Goal: Task Accomplishment & Management: Manage account settings

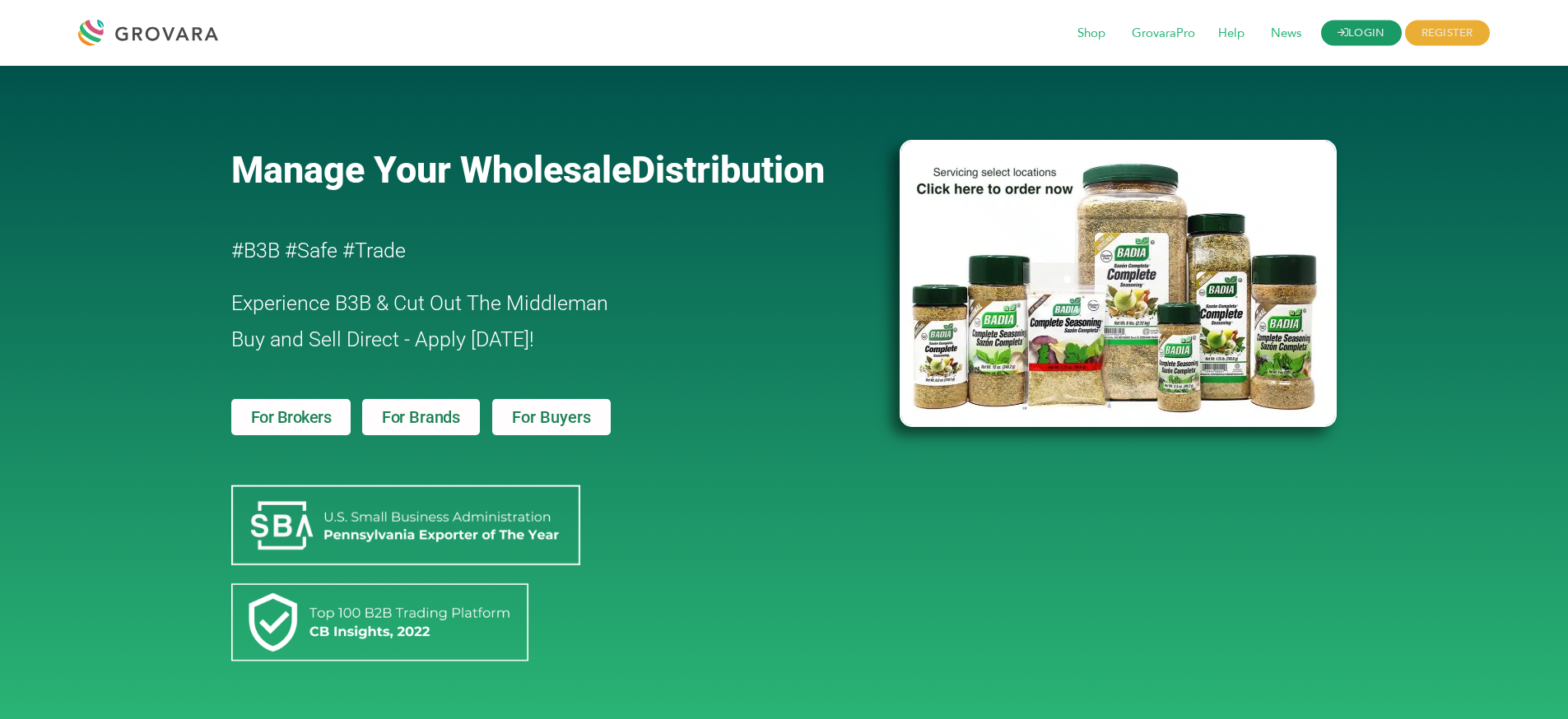
click at [1353, 23] on link "LOGIN" at bounding box center [1361, 33] width 80 height 25
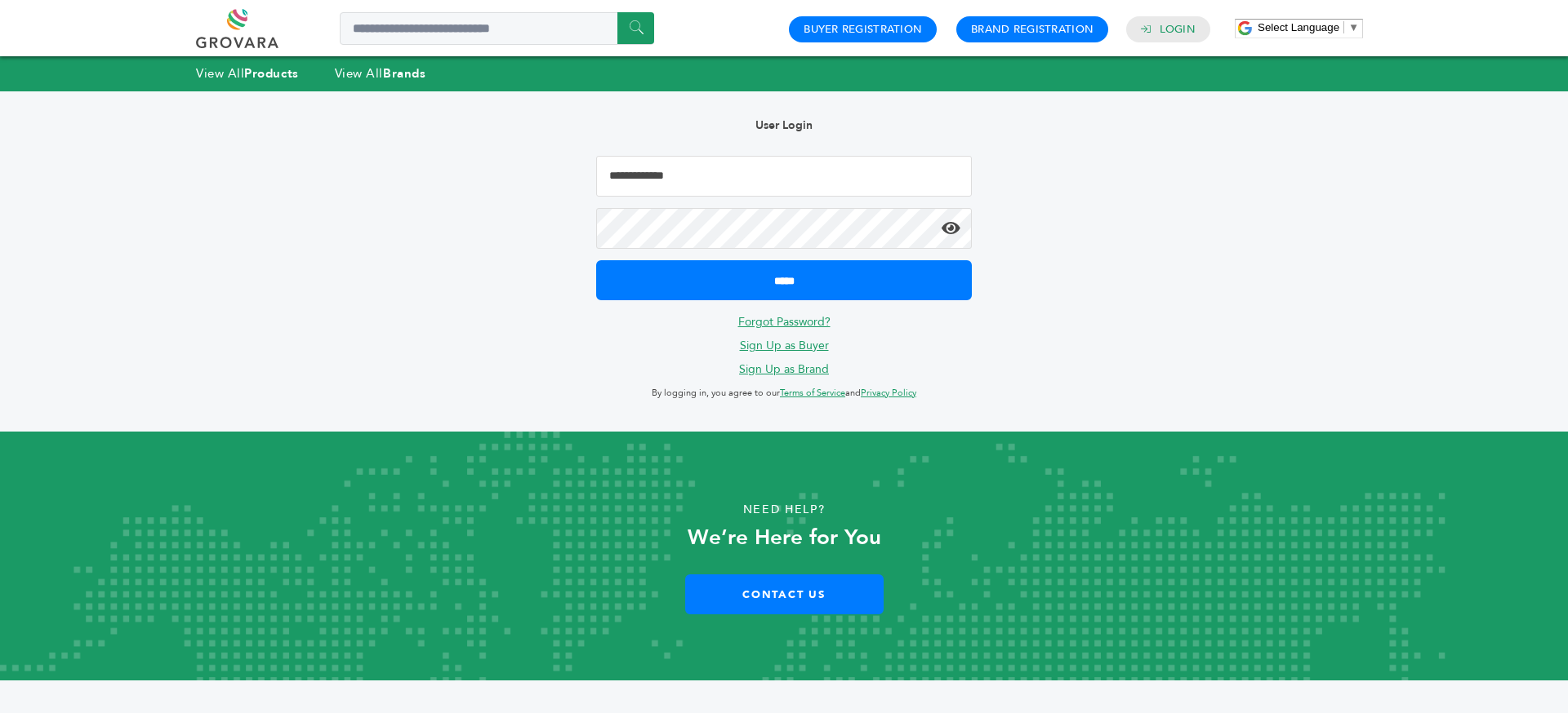
click at [675, 163] on input "Email Address" at bounding box center [783, 176] width 376 height 41
type input "**********"
click at [596, 260] on input "*****" at bounding box center [783, 280] width 376 height 40
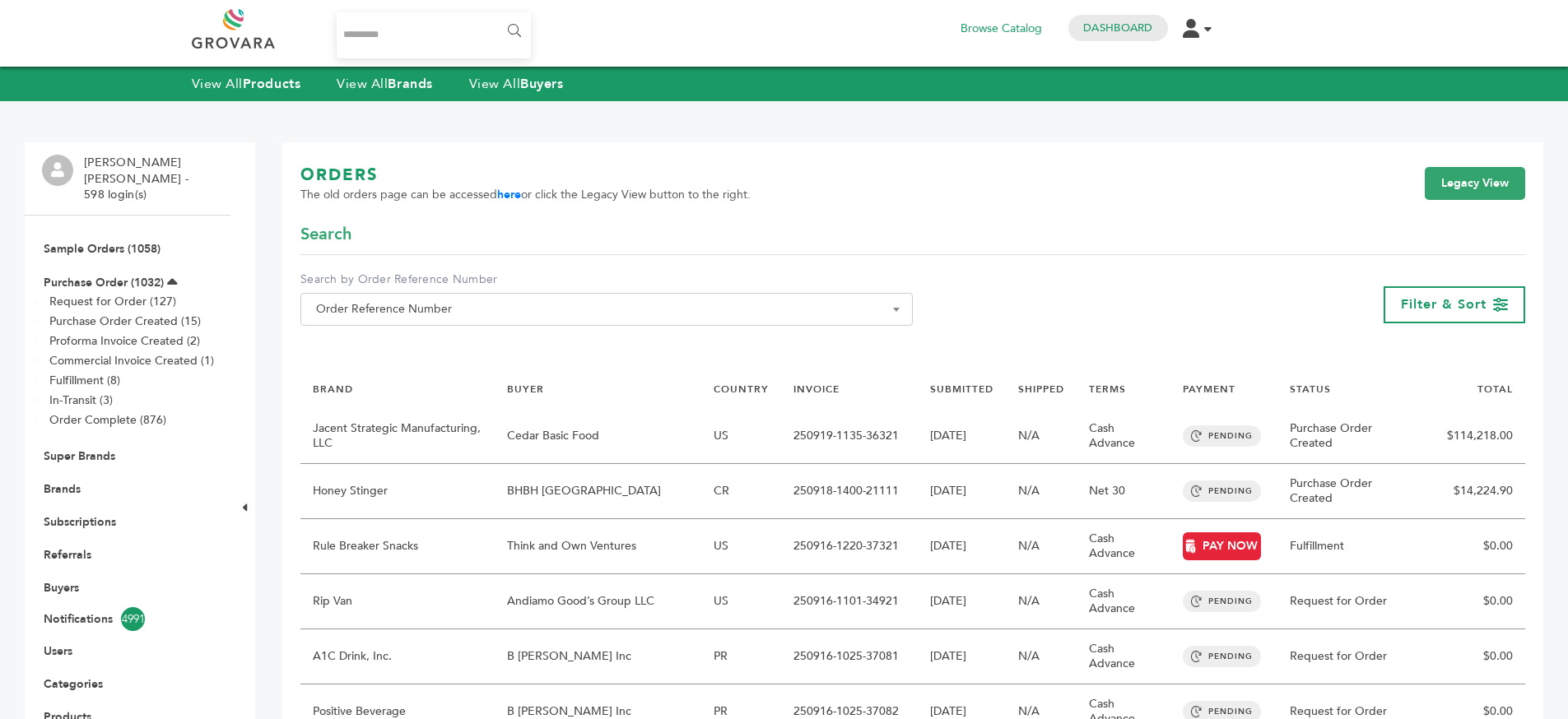
click at [392, 33] on input "Search..." at bounding box center [434, 36] width 195 height 46
type input "*******"
click at [495, 14] on input "******" at bounding box center [513, 30] width 37 height 33
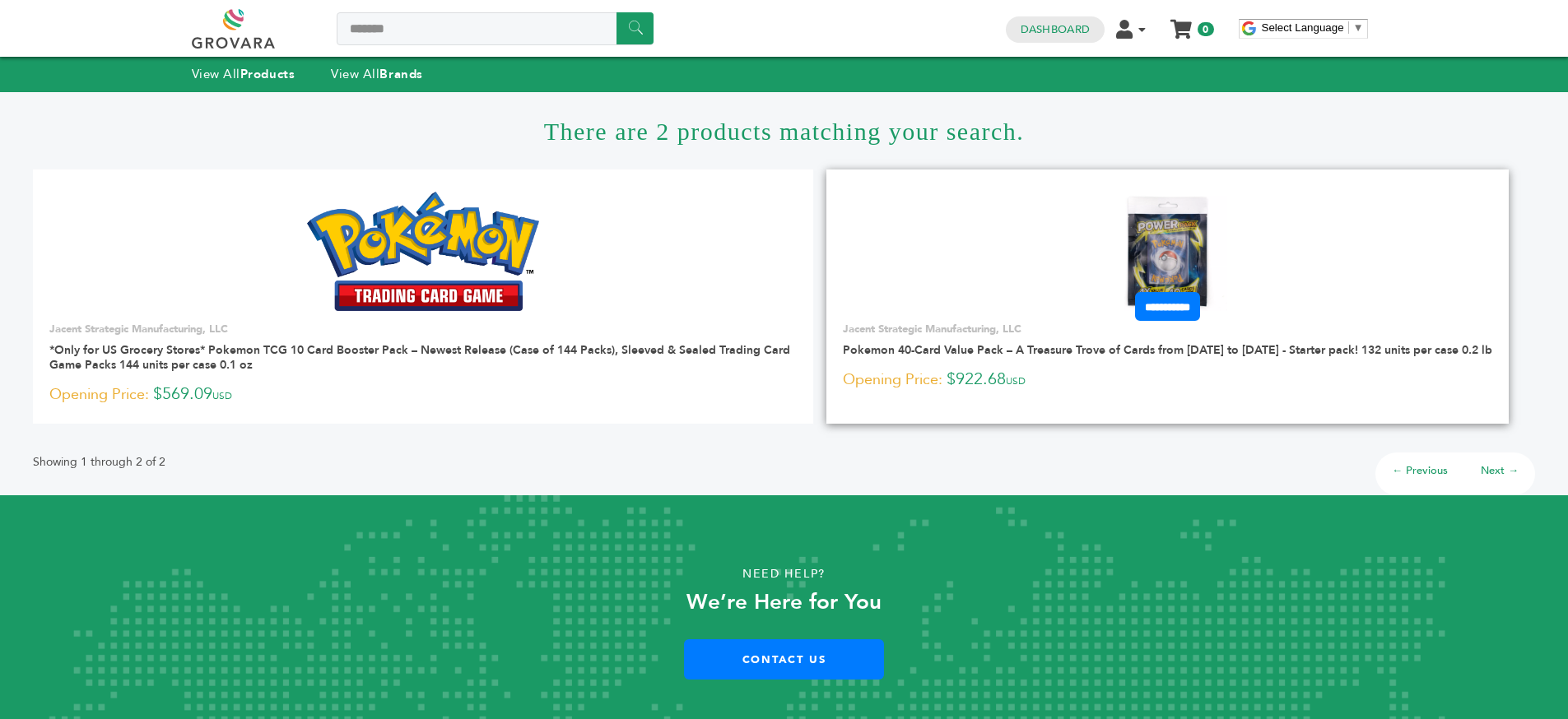
click at [1187, 213] on img at bounding box center [1167, 251] width 119 height 119
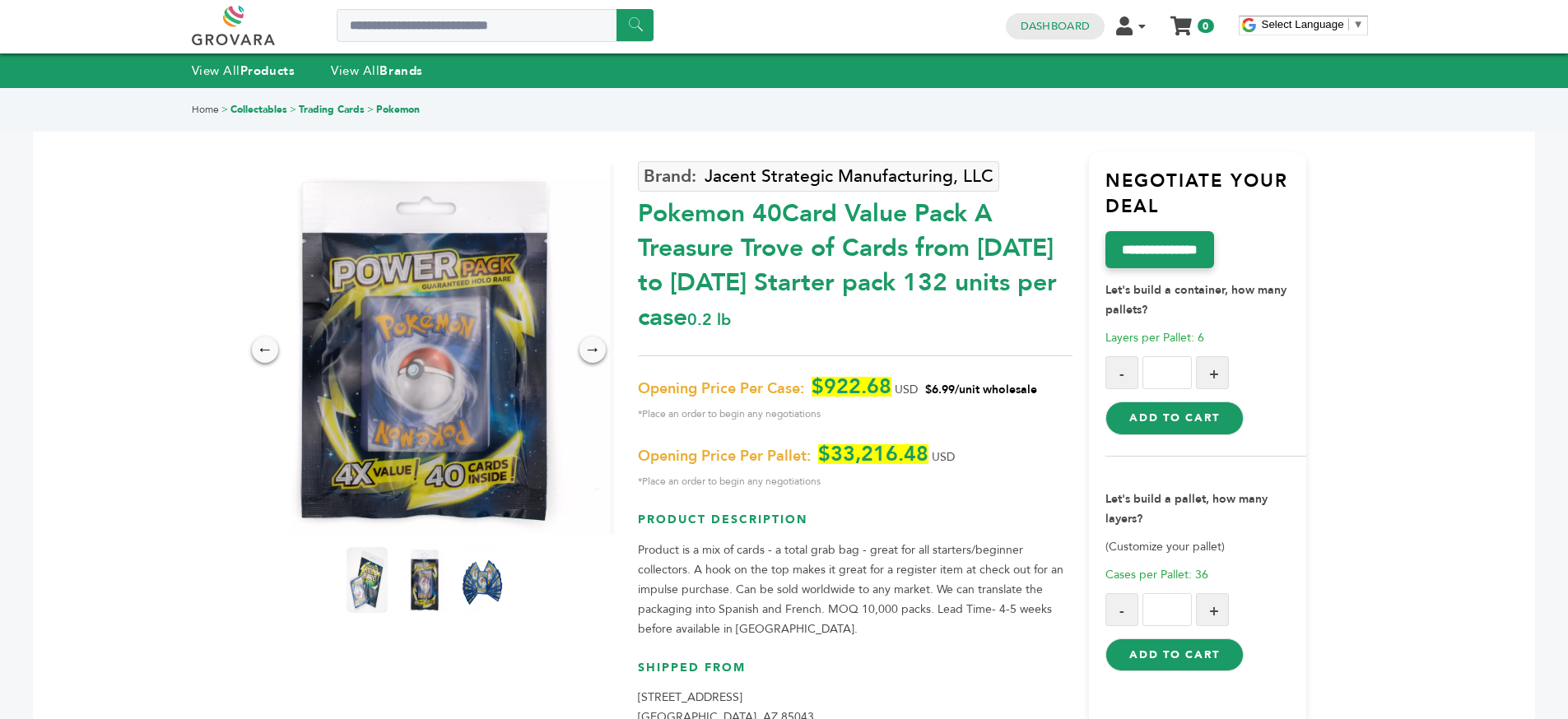
click at [917, 404] on span "*Place an order to begin any negotiations" at bounding box center [855, 413] width 435 height 19
click at [998, 397] on p "Opening Price Per Case: $922.68 USD $6.99/unit wholesale *Place an order to beg…" at bounding box center [855, 400] width 435 height 47
click at [962, 393] on span "$6.99/unit wholesale" at bounding box center [981, 390] width 112 height 15
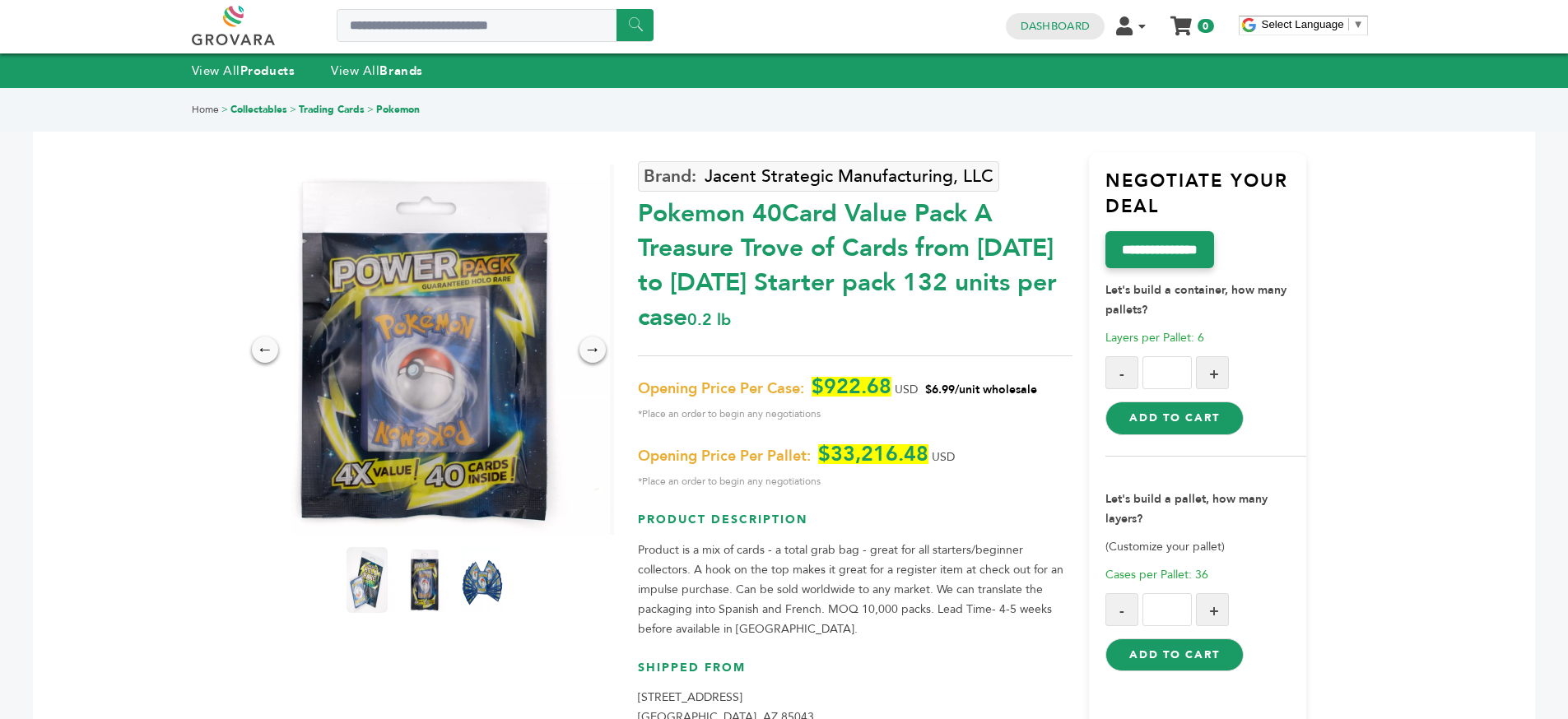
click at [962, 393] on span "$6.99/unit wholesale" at bounding box center [981, 390] width 112 height 15
click at [970, 390] on span "$6.99/unit wholesale" at bounding box center [981, 390] width 112 height 15
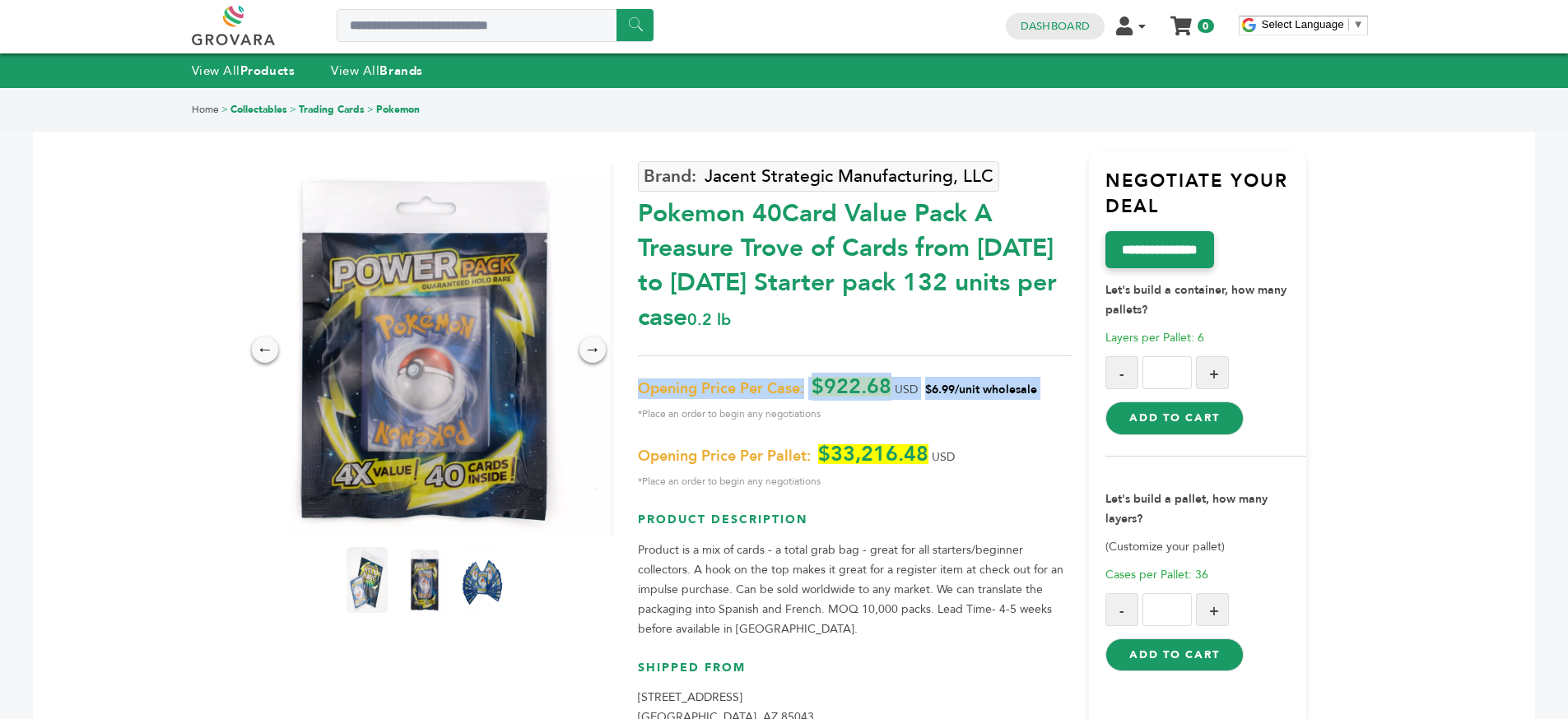
click at [924, 416] on span "*Place an order to begin any negotiations" at bounding box center [855, 413] width 435 height 19
click at [952, 414] on span "*Place an order to begin any negotiations" at bounding box center [855, 413] width 435 height 19
click at [945, 407] on span "*Place an order to begin any negotiations" at bounding box center [855, 413] width 435 height 19
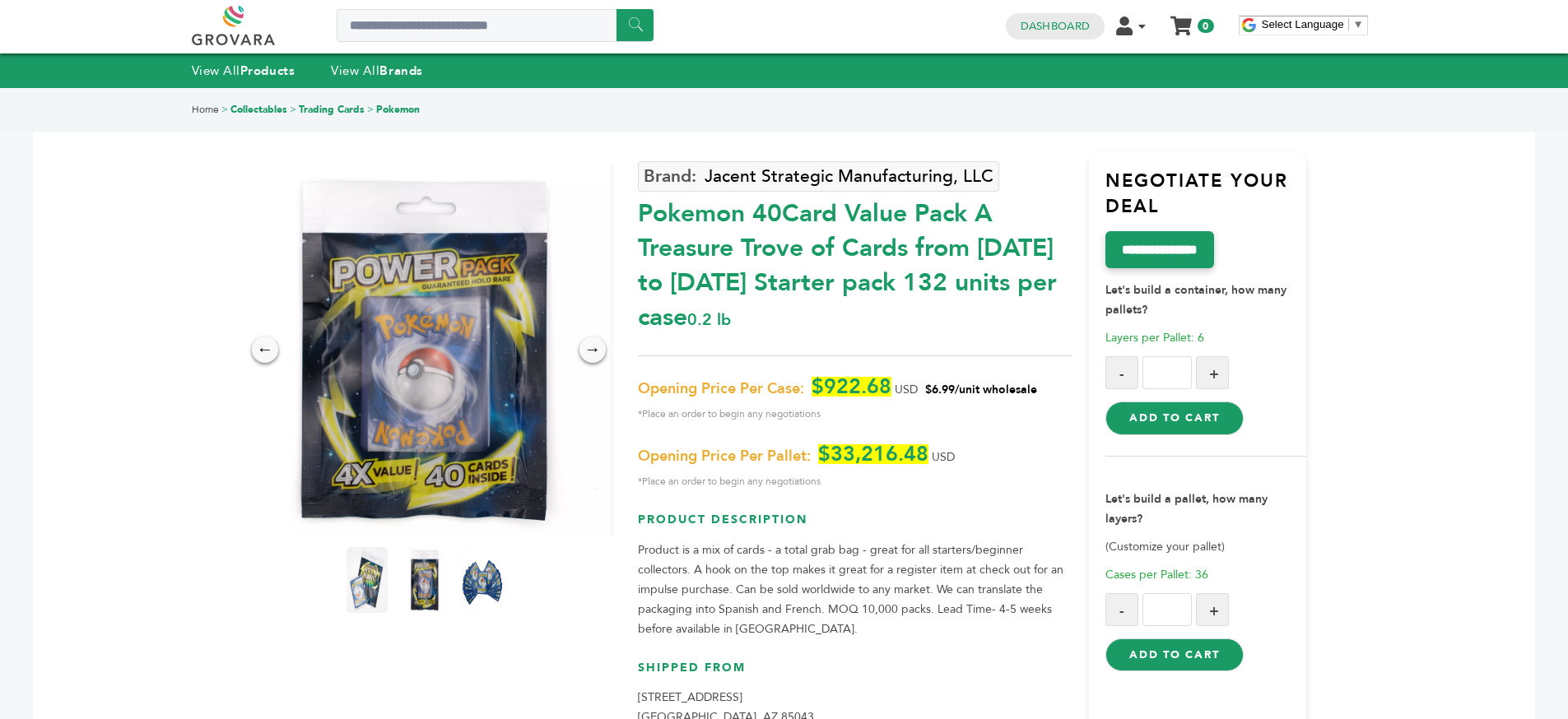
click at [945, 407] on span "*Place an order to begin any negotiations" at bounding box center [855, 413] width 435 height 19
click at [963, 394] on span "$6.99/unit wholesale" at bounding box center [981, 390] width 112 height 15
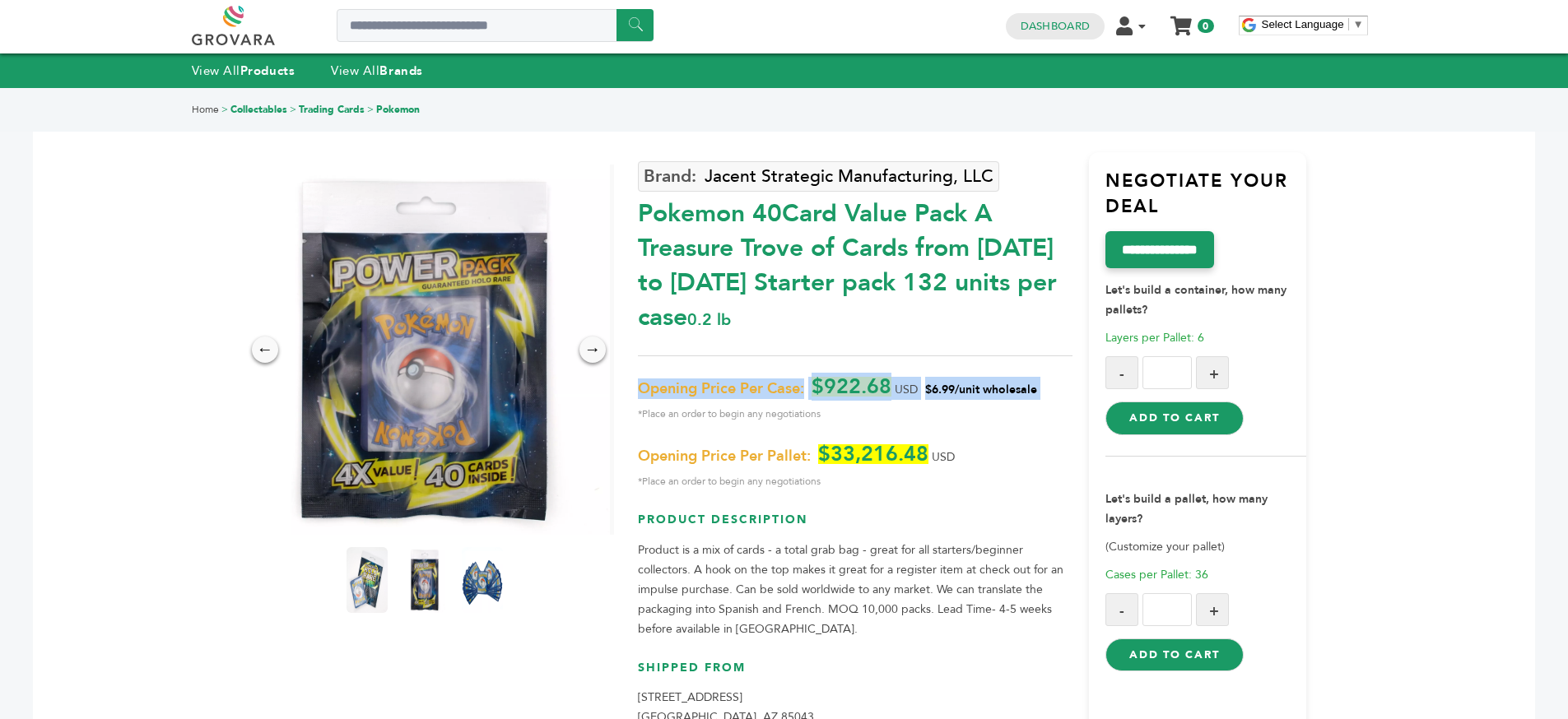
click at [967, 440] on div "Opening Price Per Case: $922.68 USD $6.99/unit wholesale *Place an order to beg…" at bounding box center [855, 434] width 435 height 114
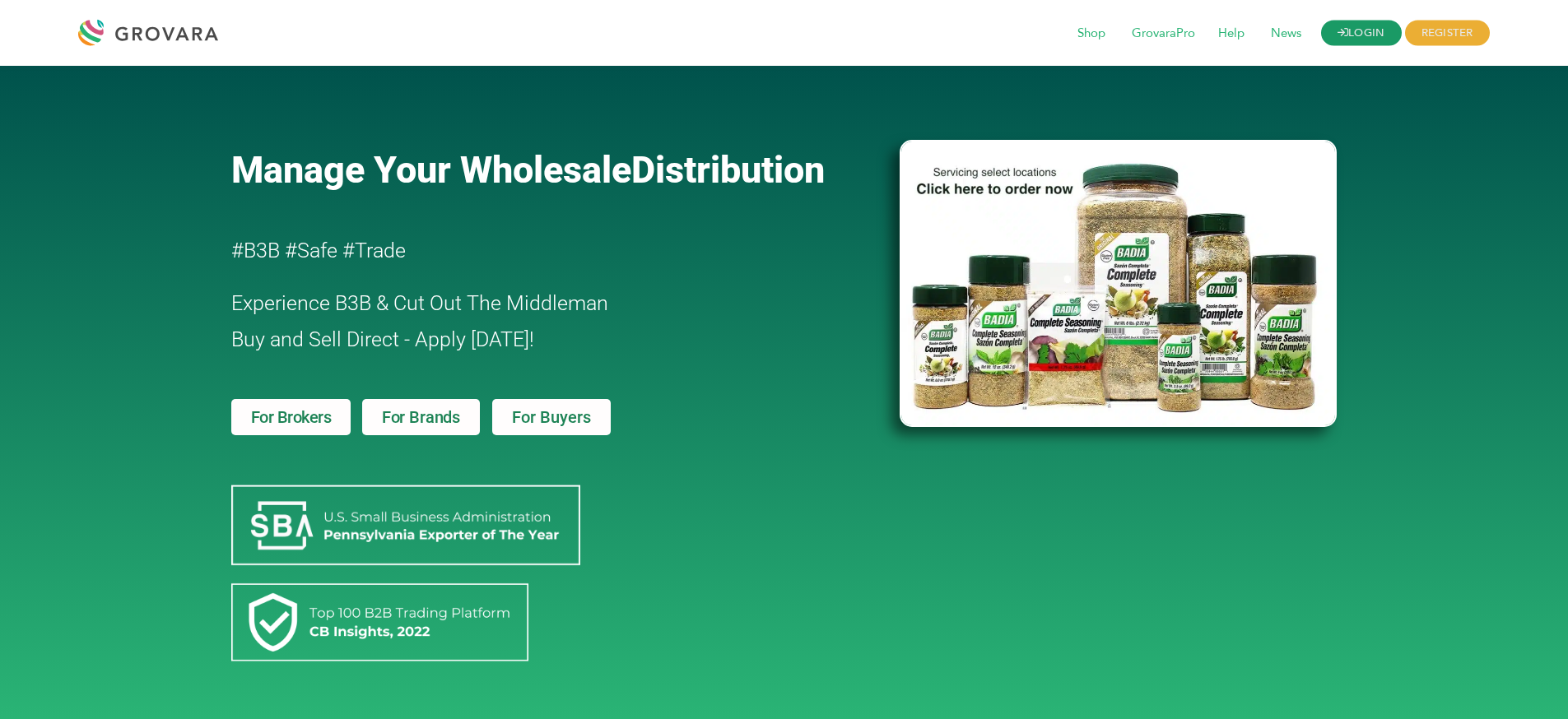
click at [1351, 32] on link "LOGIN" at bounding box center [1361, 33] width 80 height 25
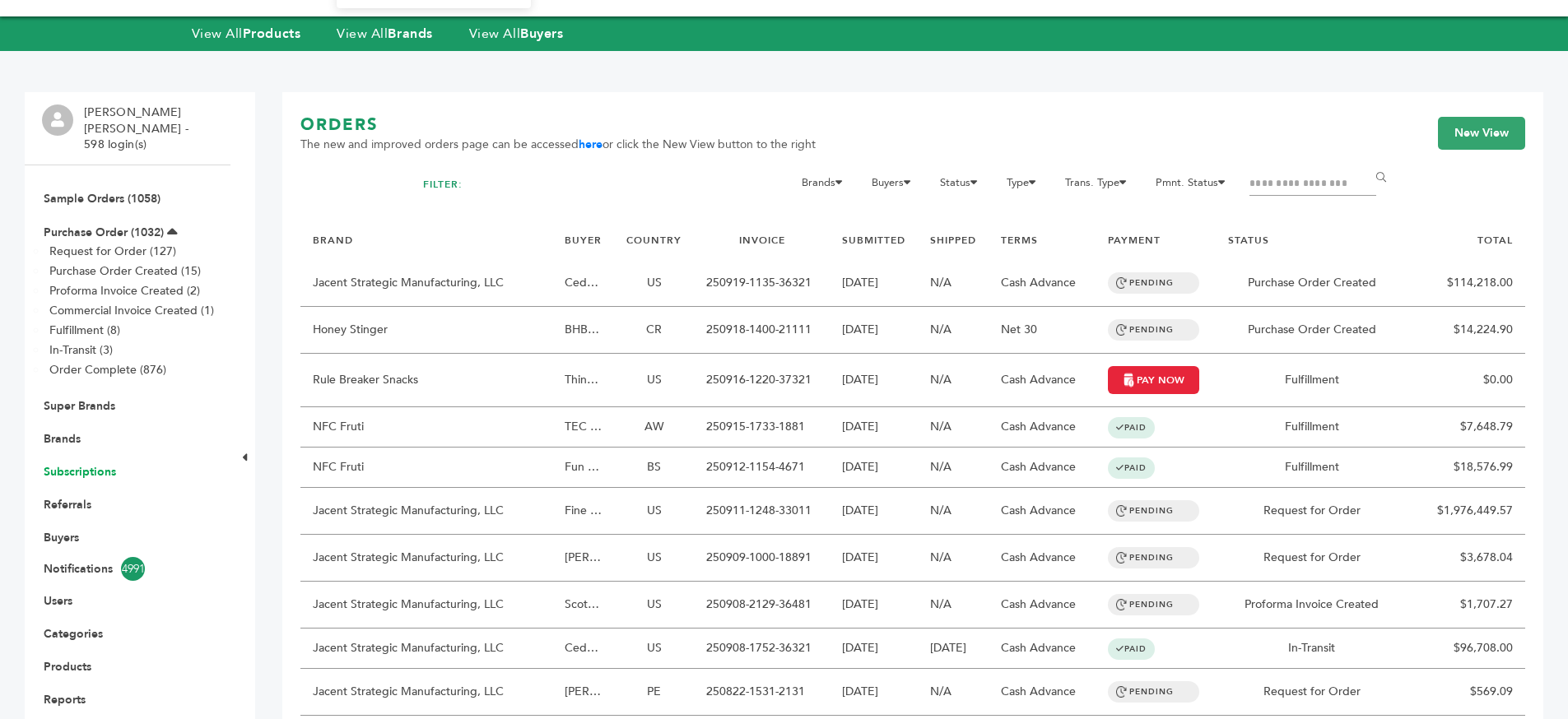
scroll to position [77, 0]
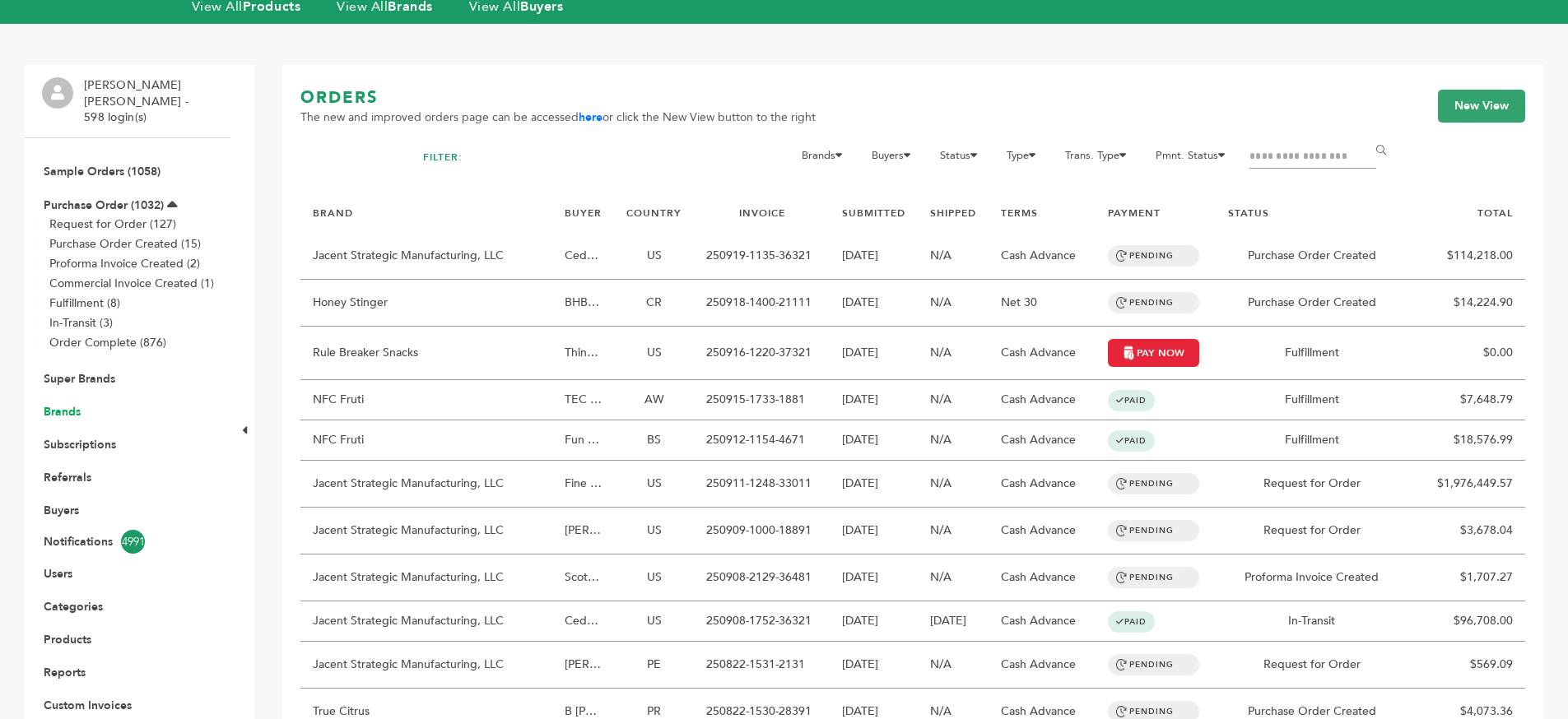
click at [55, 404] on link "Brands" at bounding box center [63, 412] width 37 height 15
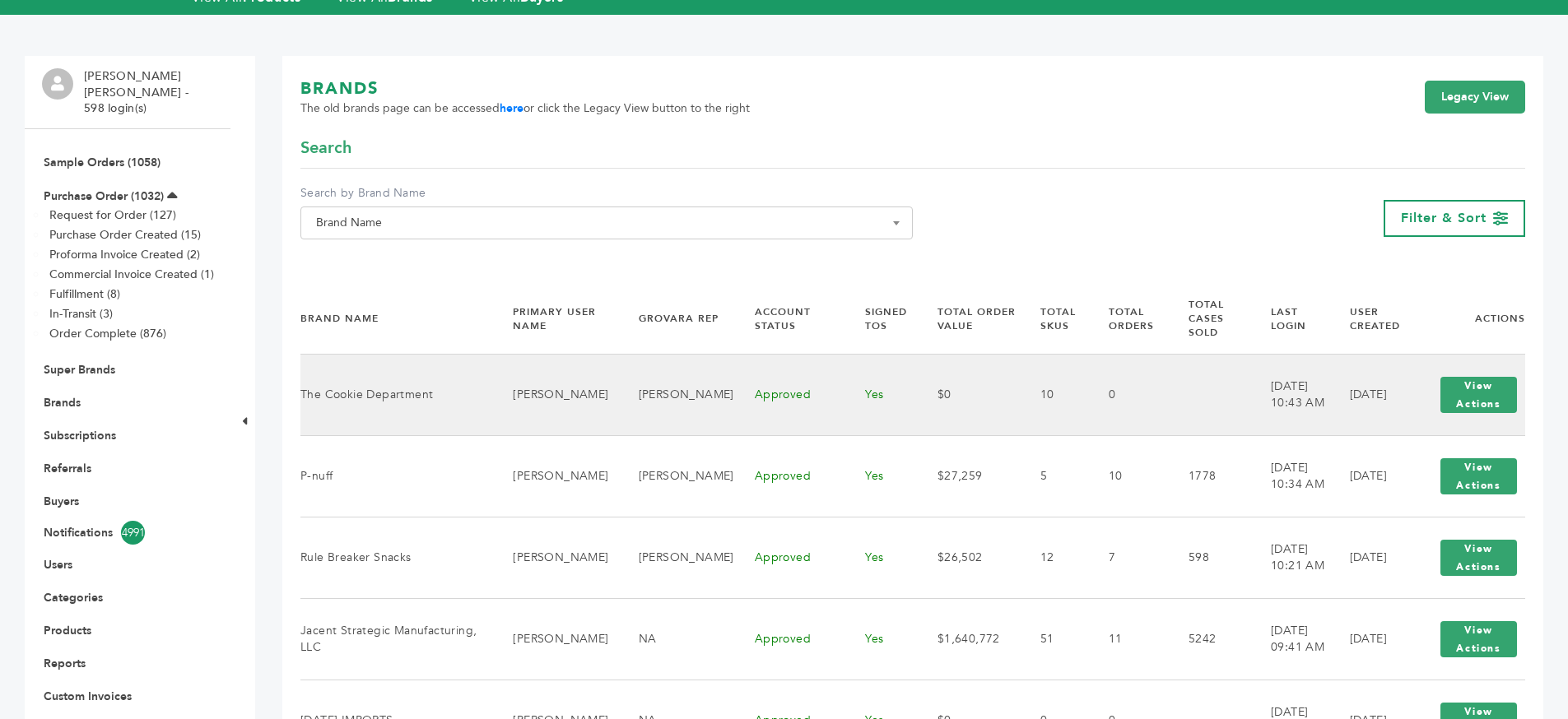
scroll to position [92, 0]
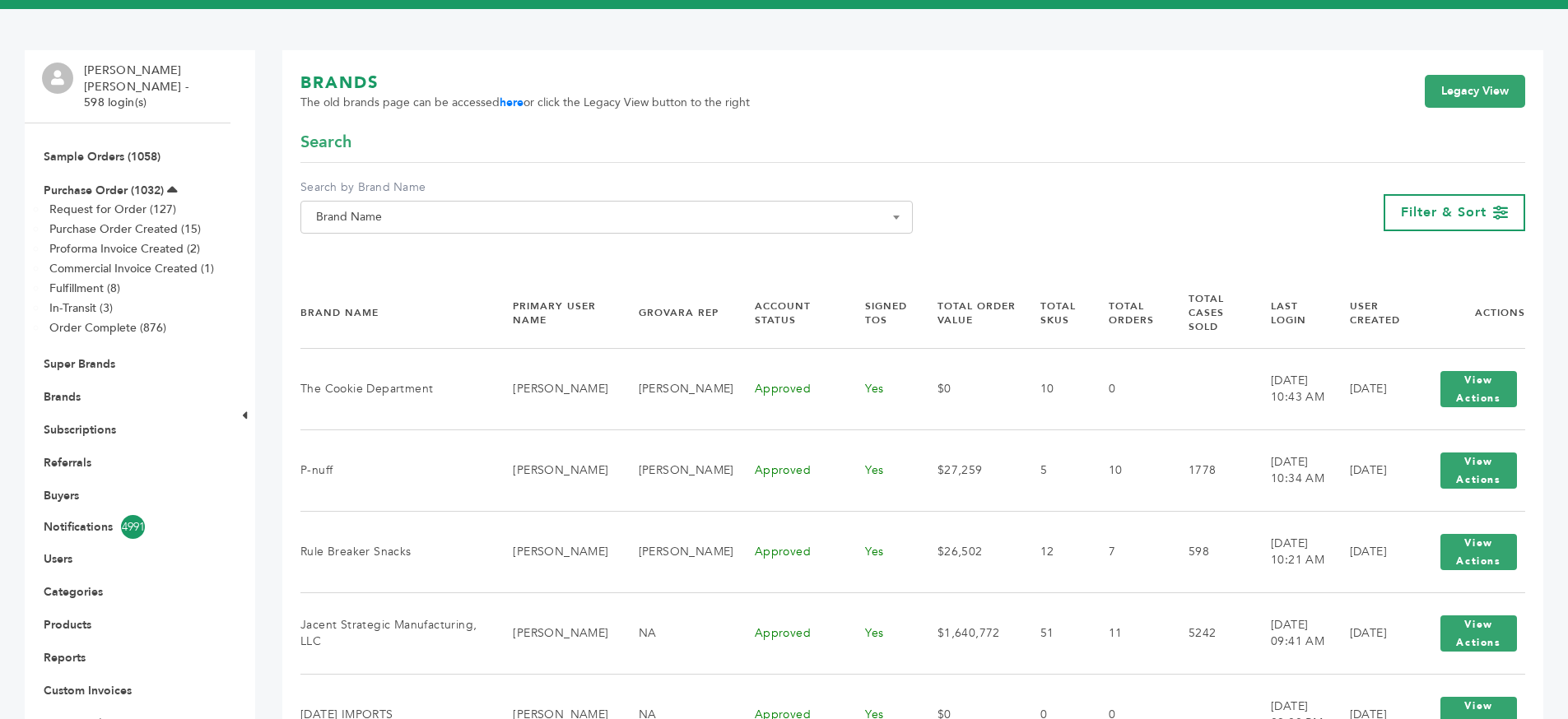
click at [468, 204] on span "Brand Name" at bounding box center [607, 217] width 612 height 33
click at [451, 261] on span at bounding box center [607, 247] width 611 height 27
click at [450, 257] on input "Search" at bounding box center [607, 247] width 604 height 20
type input "**********"
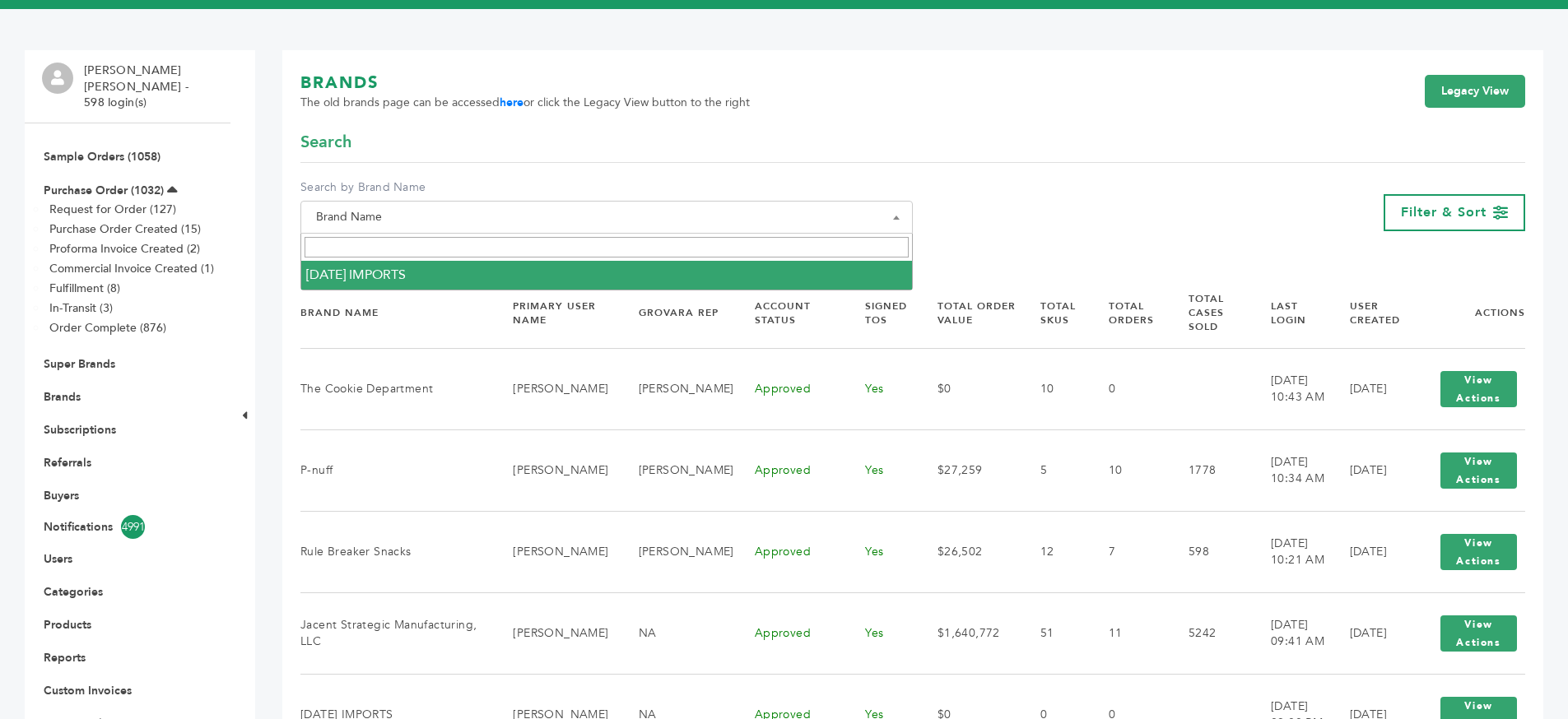
select select "**********"
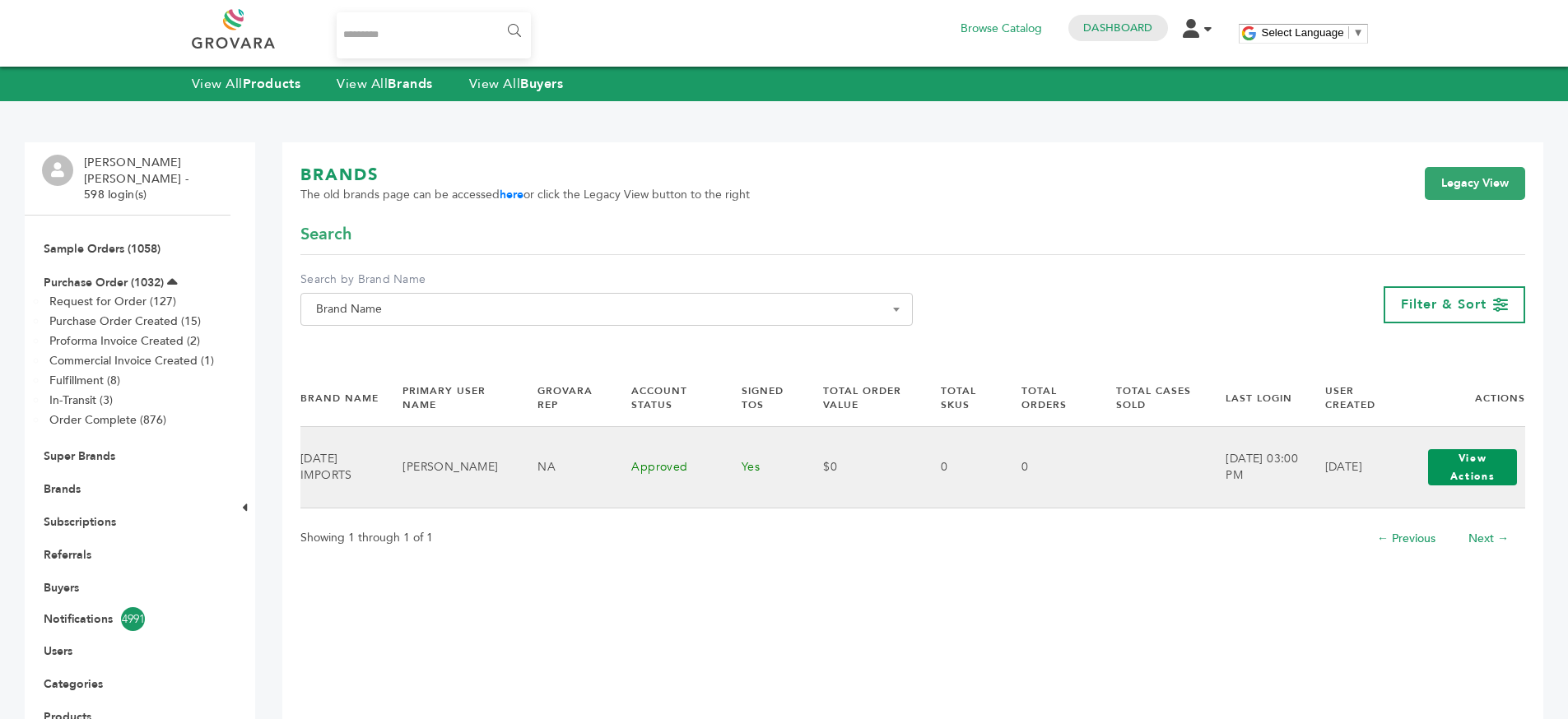
click at [1460, 478] on button "View Actions" at bounding box center [1472, 467] width 89 height 36
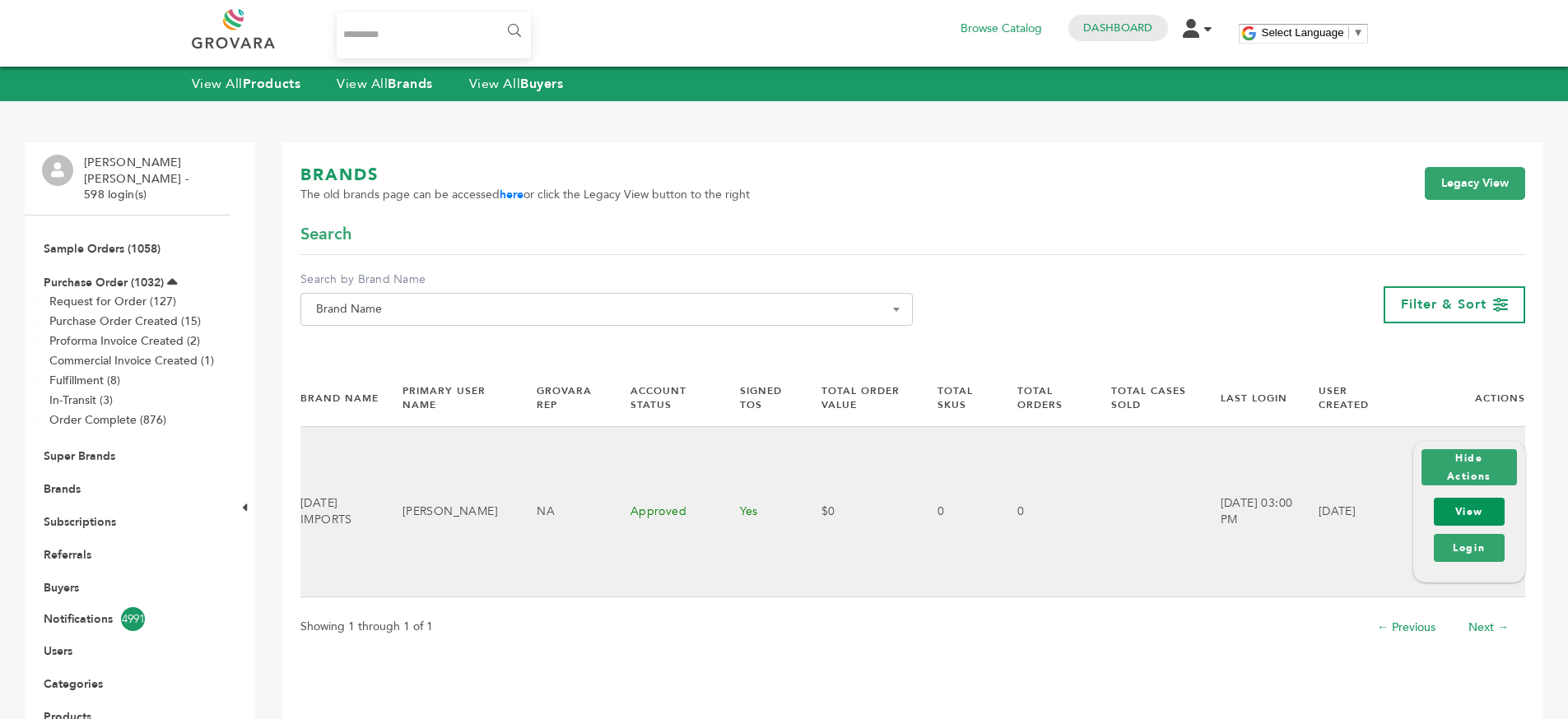
click at [1482, 513] on link "View" at bounding box center [1470, 512] width 71 height 28
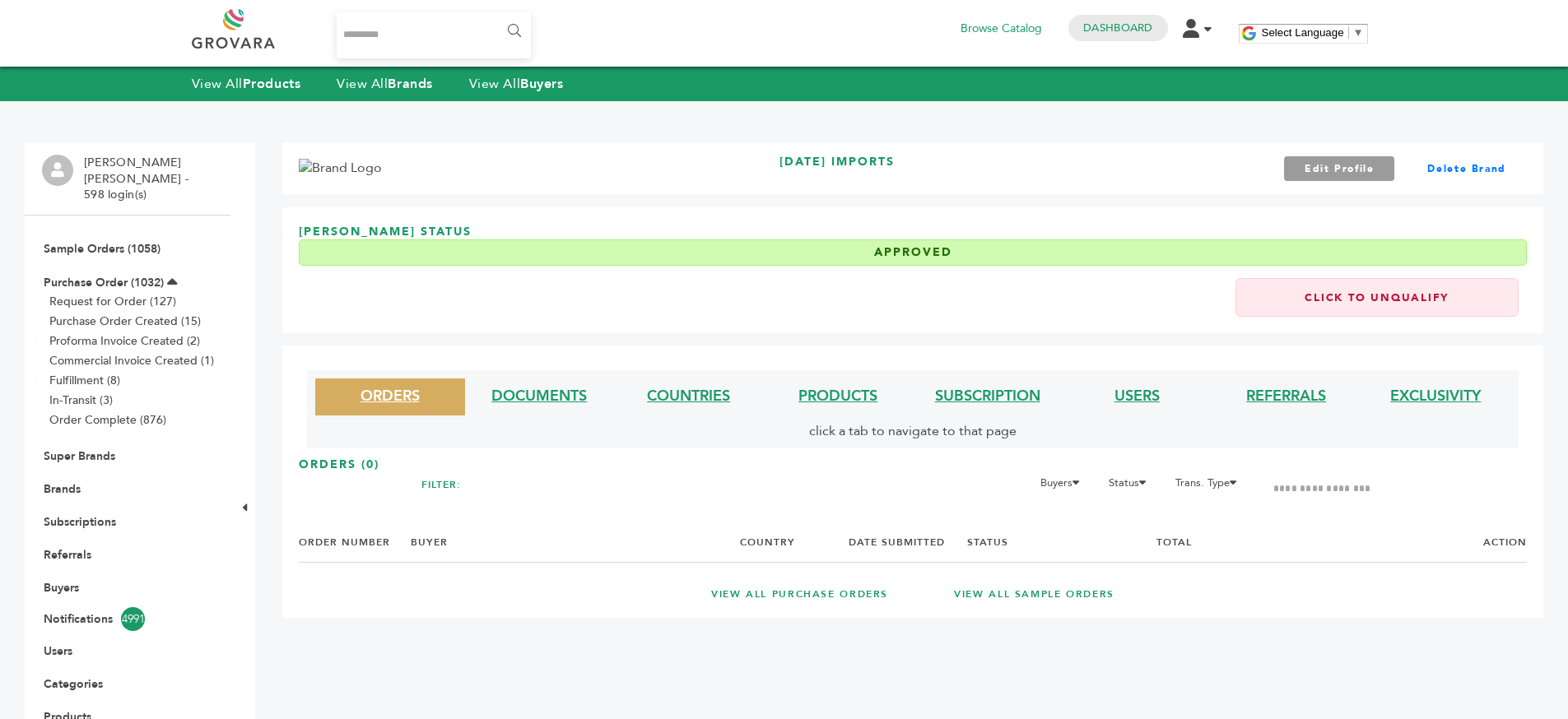
scroll to position [3, 0]
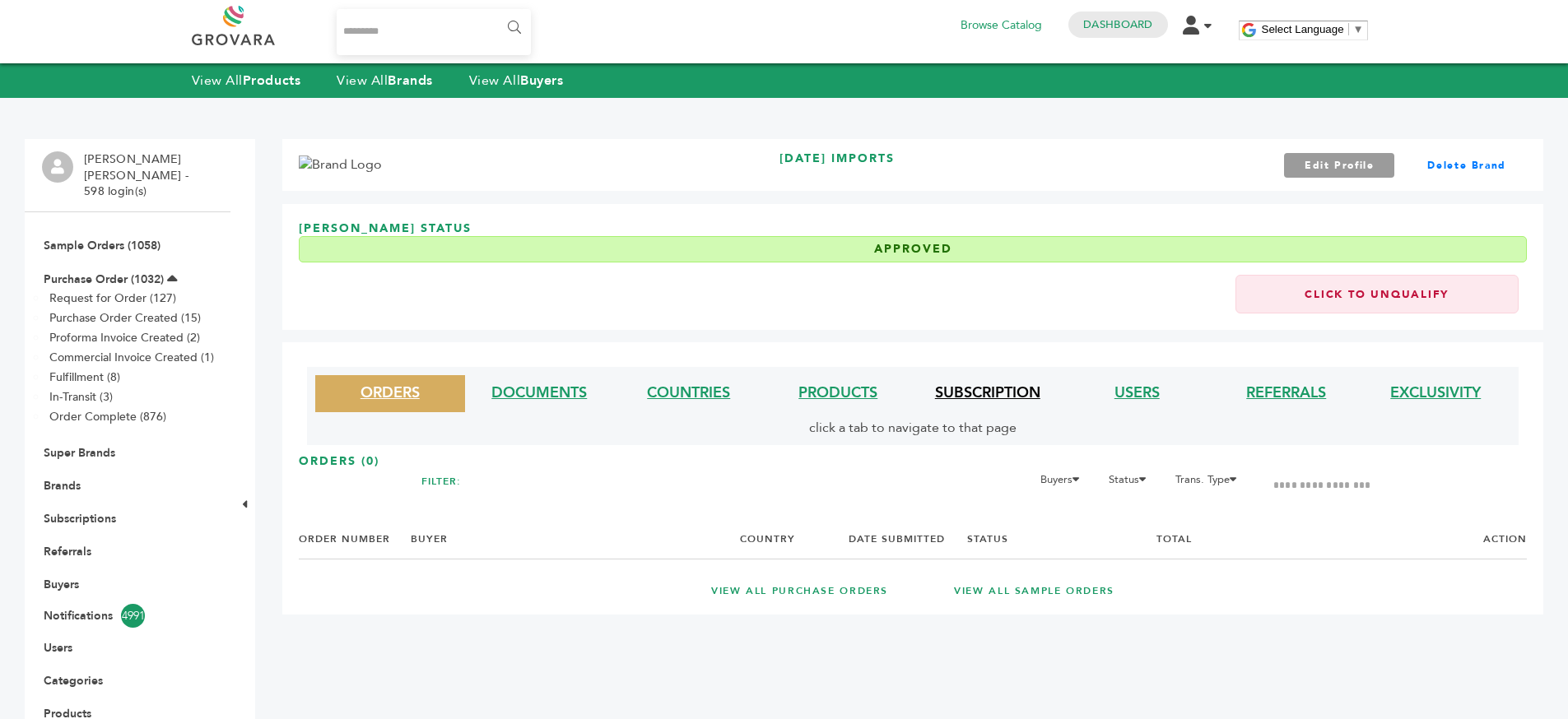
click at [1006, 383] on link "SUBSCRIPTION" at bounding box center [988, 393] width 105 height 20
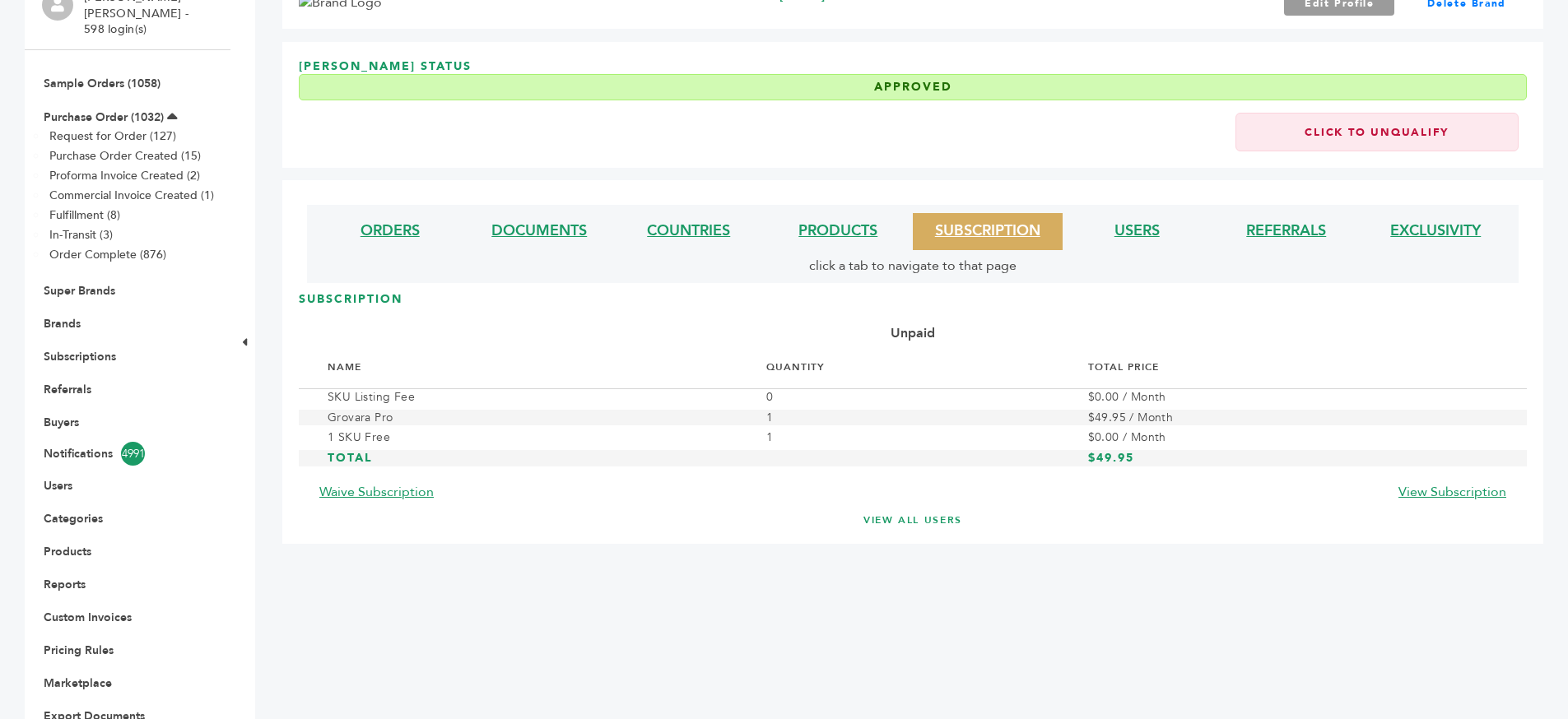
scroll to position [182, 0]
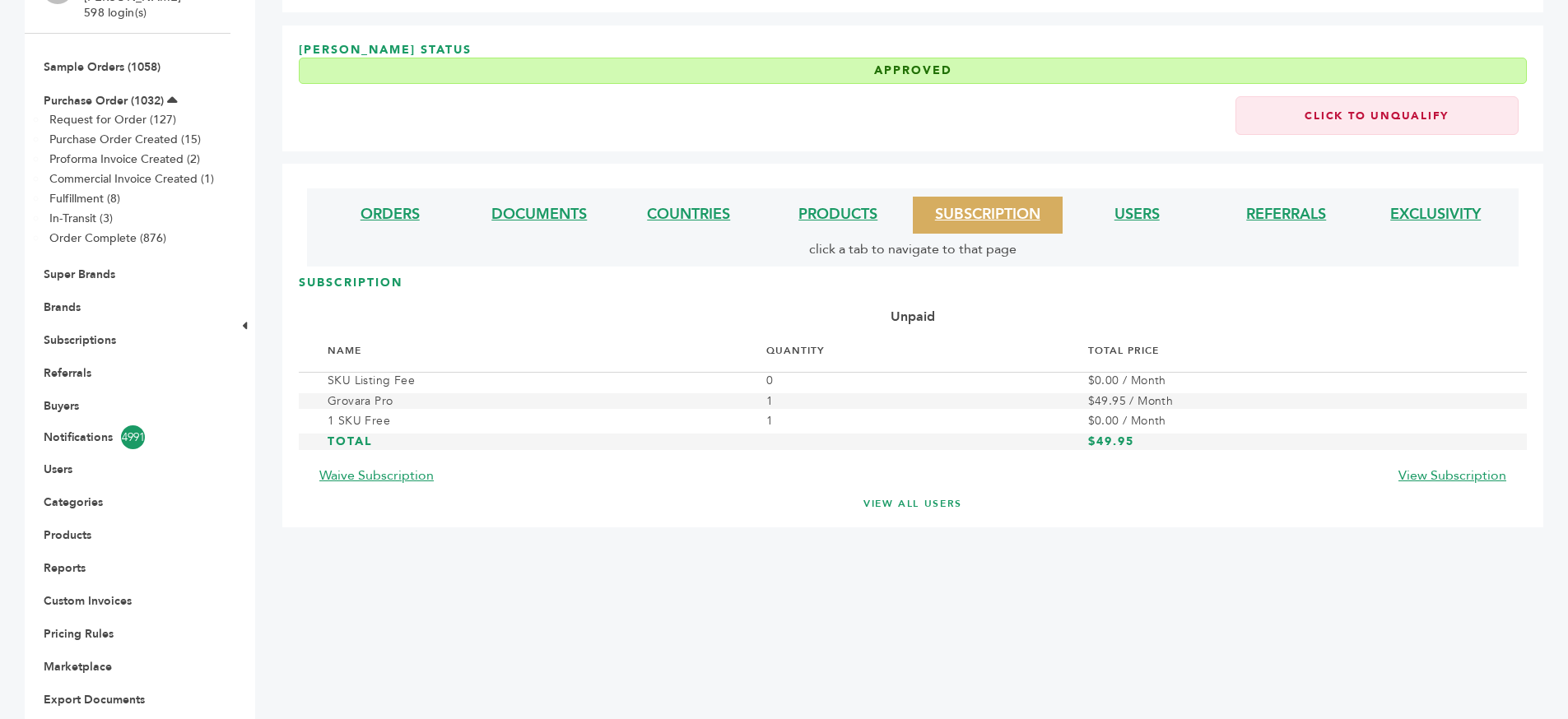
click at [894, 506] on link "VIEW ALL USERS" at bounding box center [913, 504] width 1162 height 14
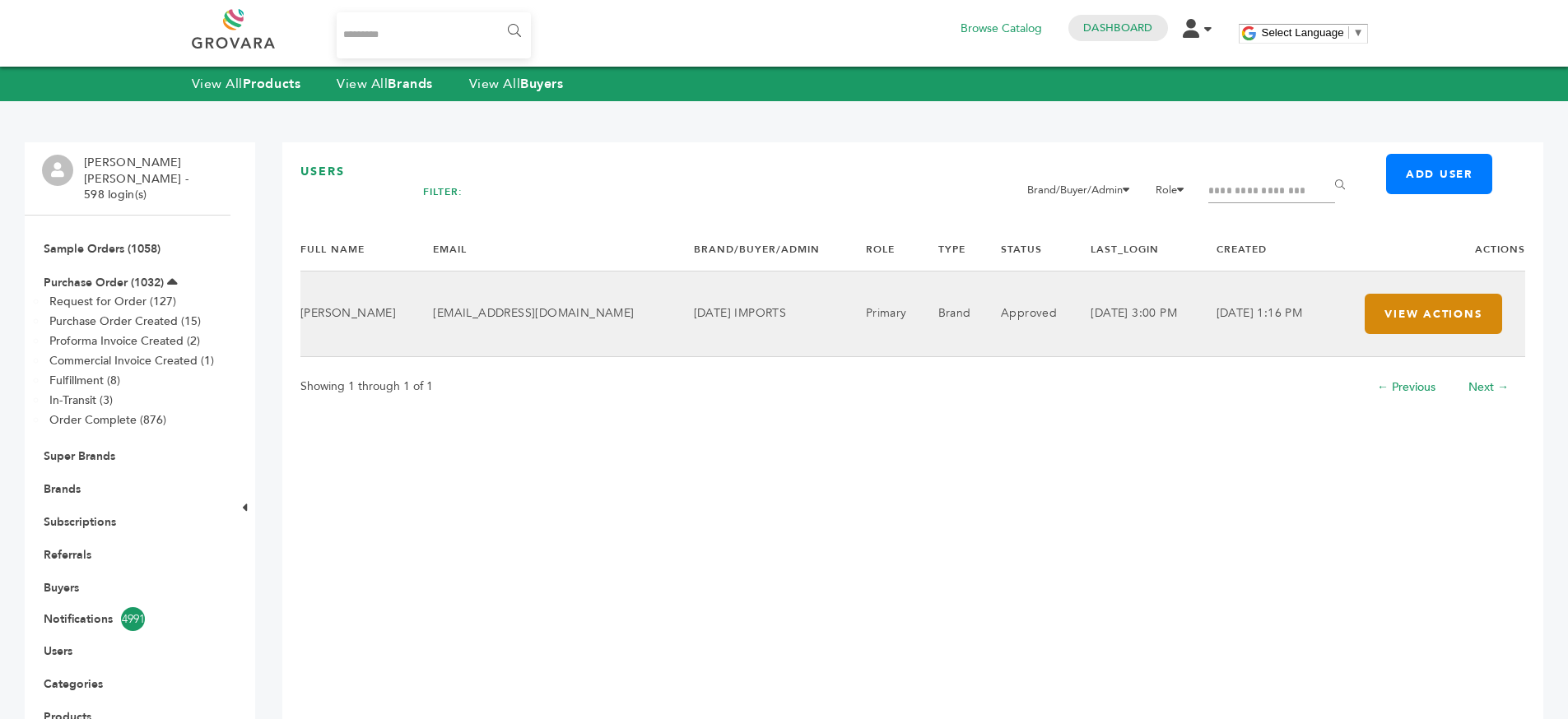
click at [1416, 315] on button "View Actions" at bounding box center [1432, 314] width 136 height 41
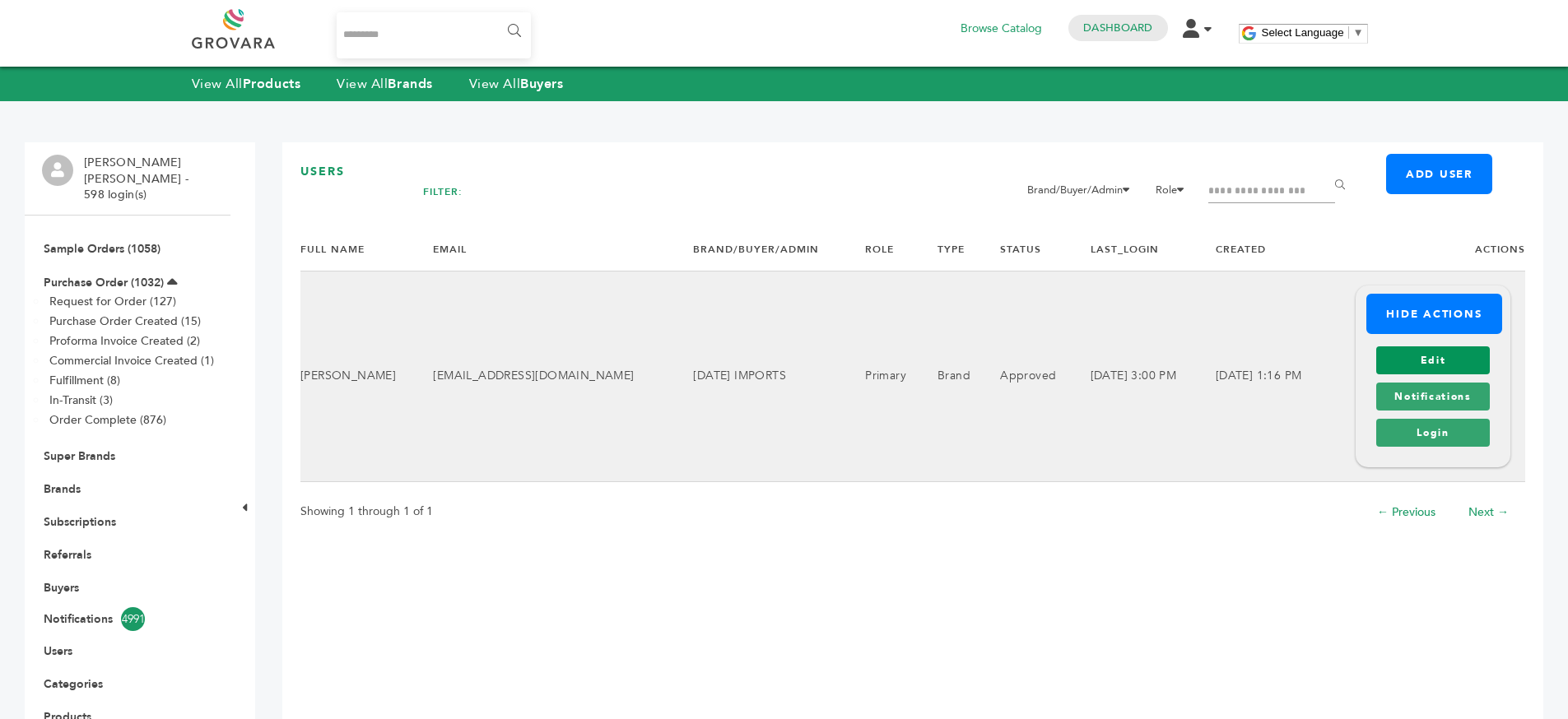
click at [1416, 362] on link "Edit" at bounding box center [1432, 360] width 113 height 28
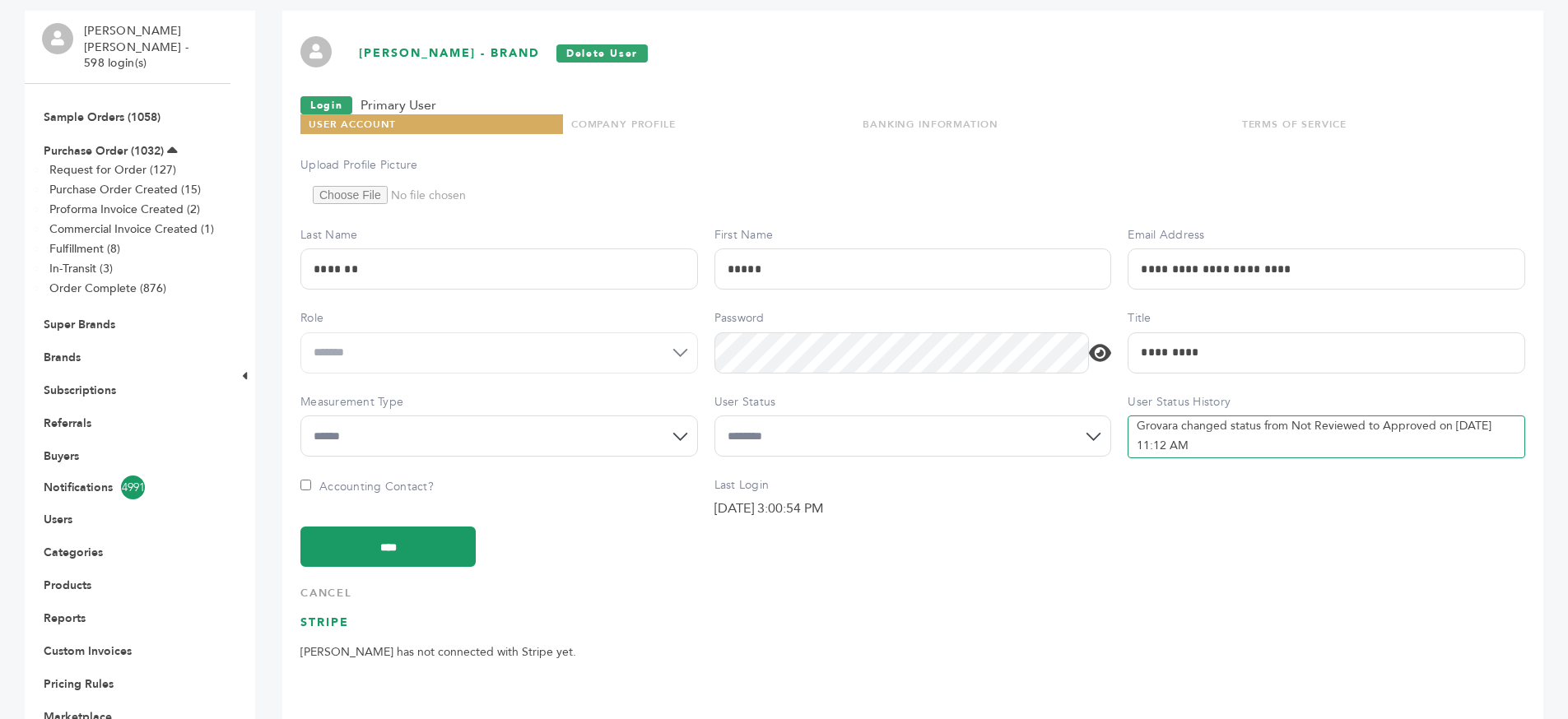
scroll to position [182, 0]
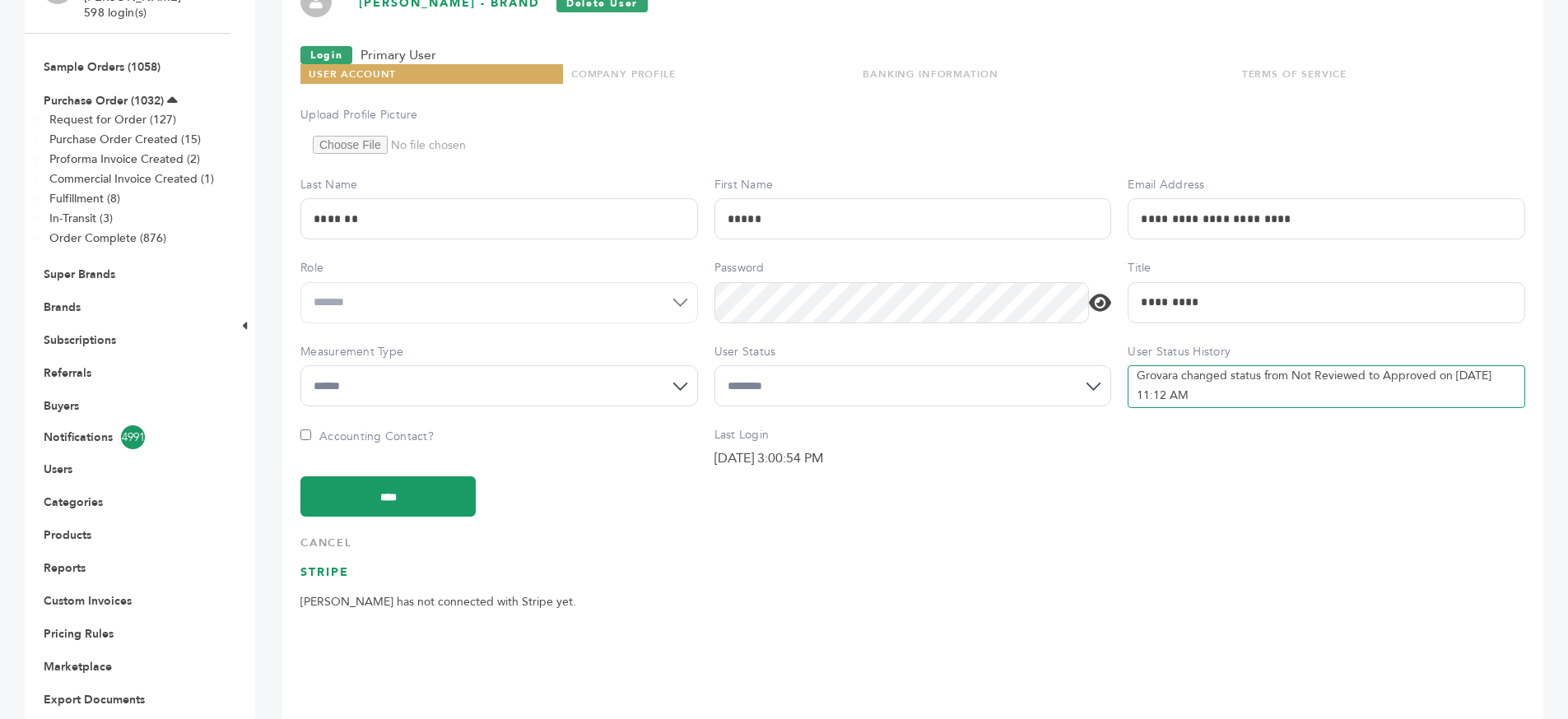
click at [321, 574] on h3 "Stripe" at bounding box center [913, 579] width 1225 height 29
click at [353, 589] on h3 "Stripe" at bounding box center [913, 579] width 1225 height 29
drag, startPoint x: 353, startPoint y: 589, endPoint x: 444, endPoint y: 617, distance: 95.2
click at [355, 589] on h3 "Stripe" at bounding box center [913, 579] width 1225 height 29
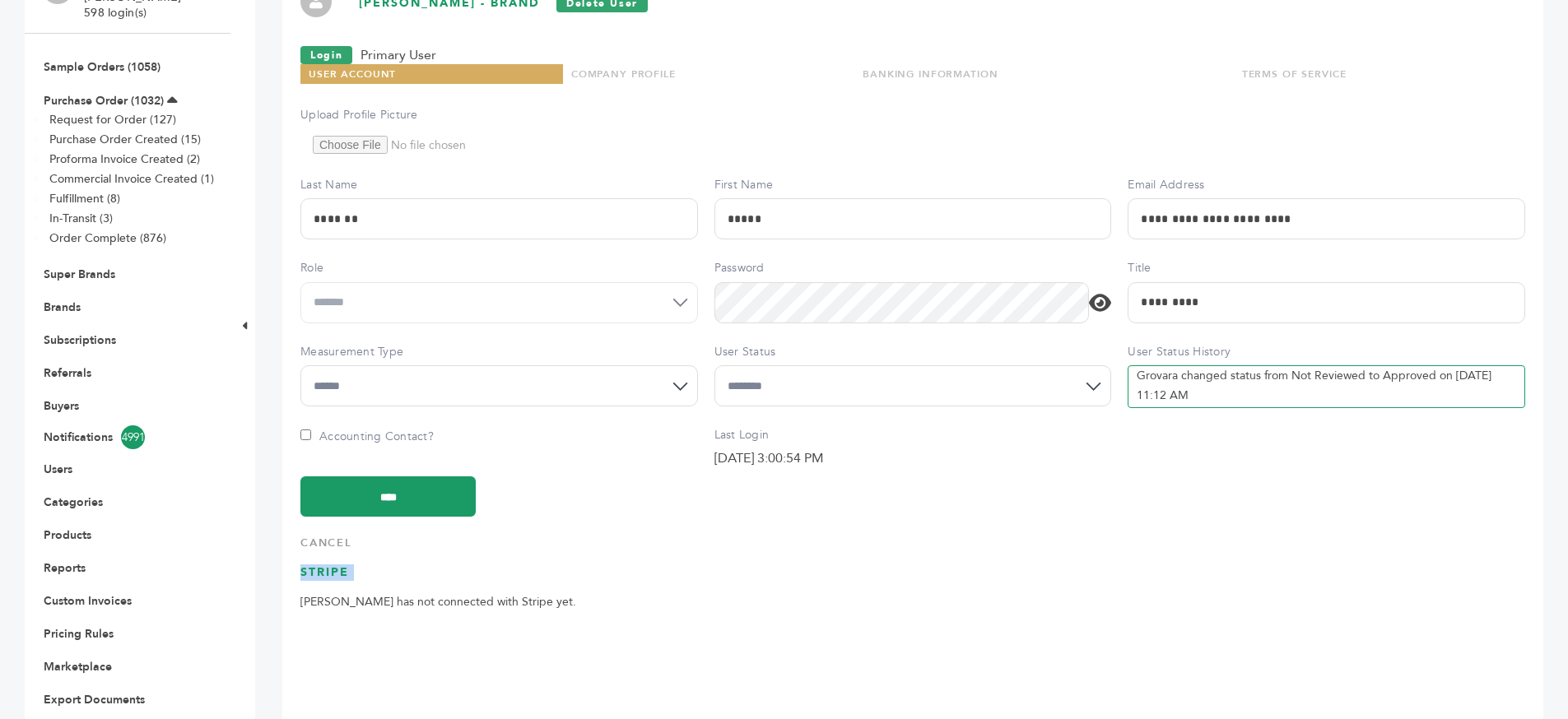
click at [444, 617] on div "**********" at bounding box center [912, 362] width 1261 height 805
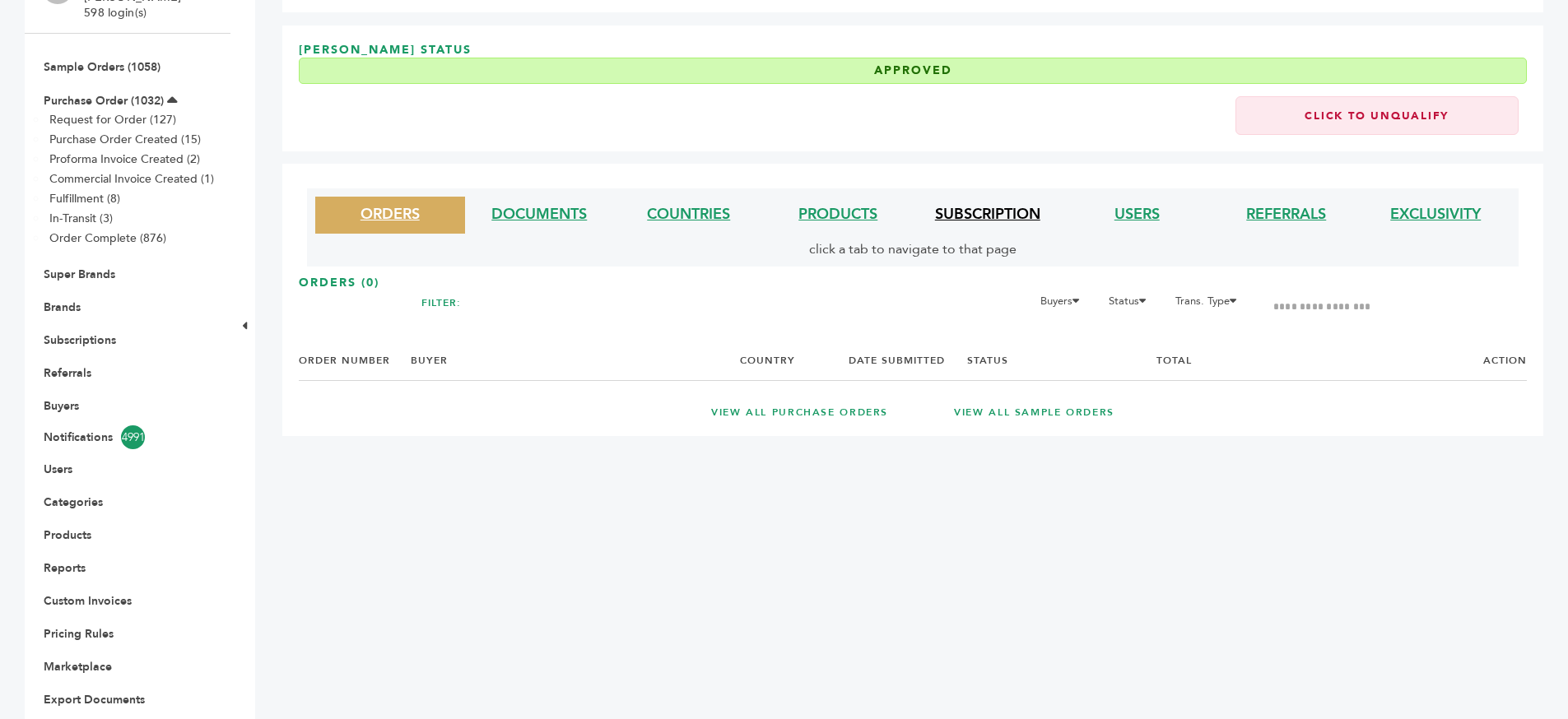
click at [1006, 219] on link "SUBSCRIPTION" at bounding box center [988, 214] width 105 height 20
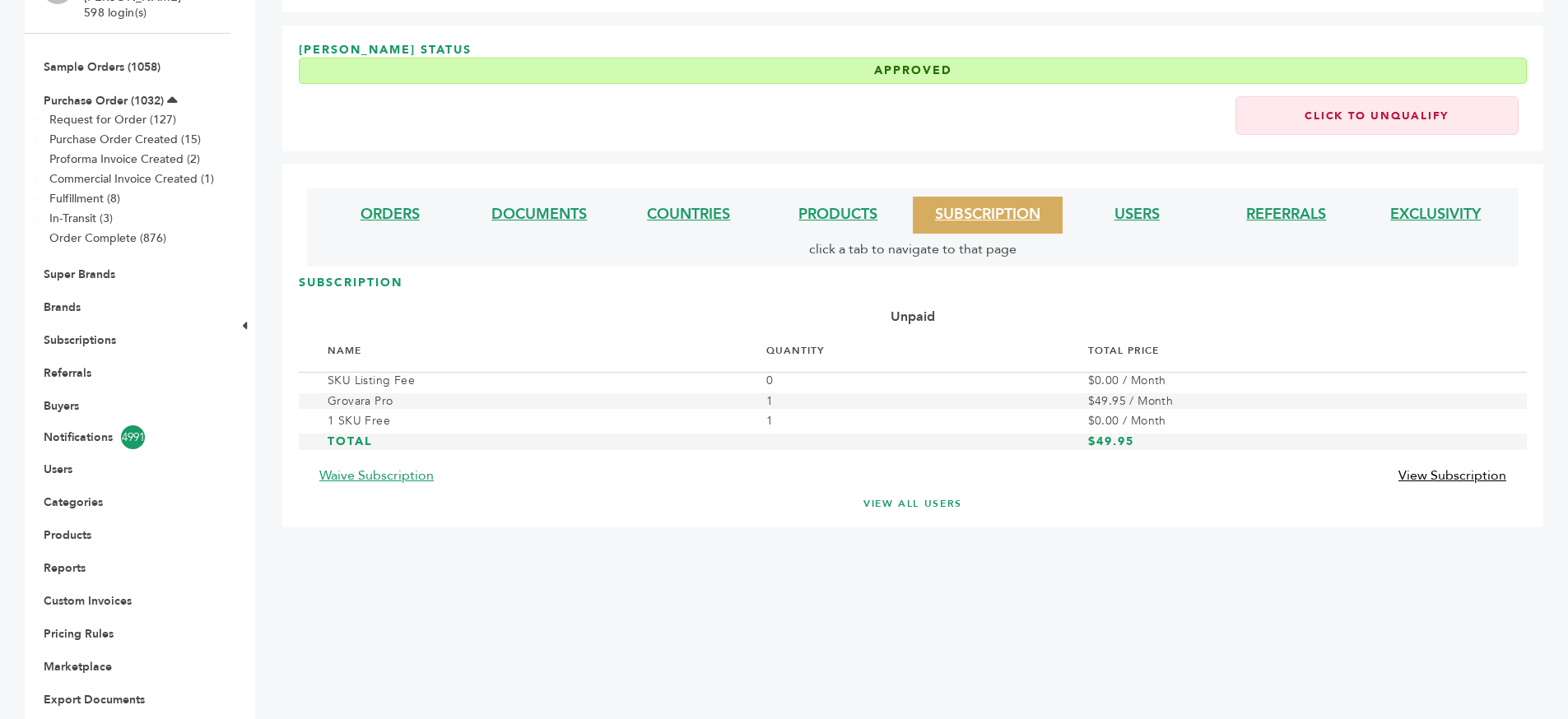
click at [1421, 481] on link "View Subscription" at bounding box center [1452, 475] width 108 height 18
click at [911, 317] on b "Unpaid" at bounding box center [912, 316] width 44 height 18
click at [994, 297] on h3 "SUBSCRIPTION" at bounding box center [913, 290] width 1228 height 29
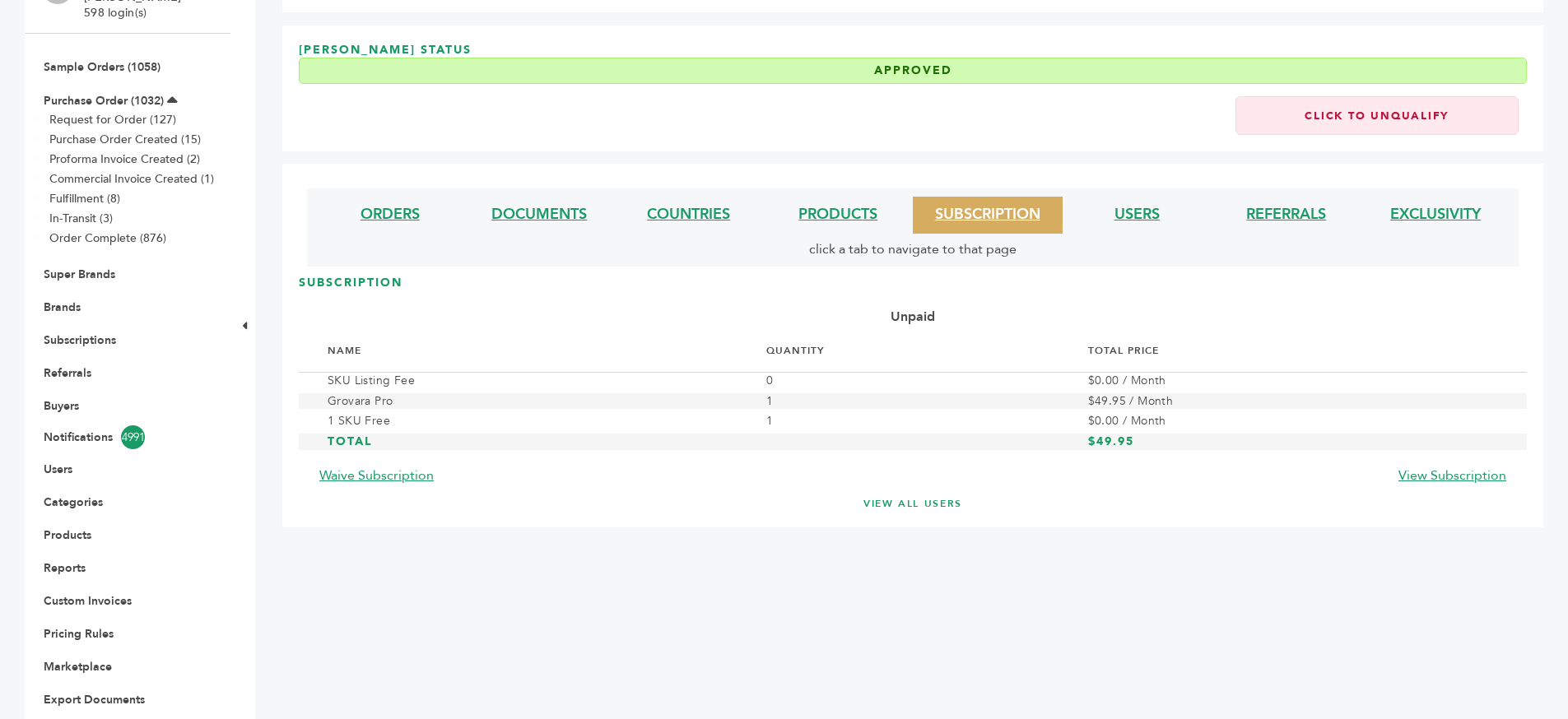
click at [994, 297] on h3 "SUBSCRIPTION" at bounding box center [913, 290] width 1228 height 29
click at [1017, 307] on div "Unpaid" at bounding box center [913, 317] width 1228 height 26
click at [878, 255] on span "click a tab to navigate to that page" at bounding box center [912, 249] width 208 height 18
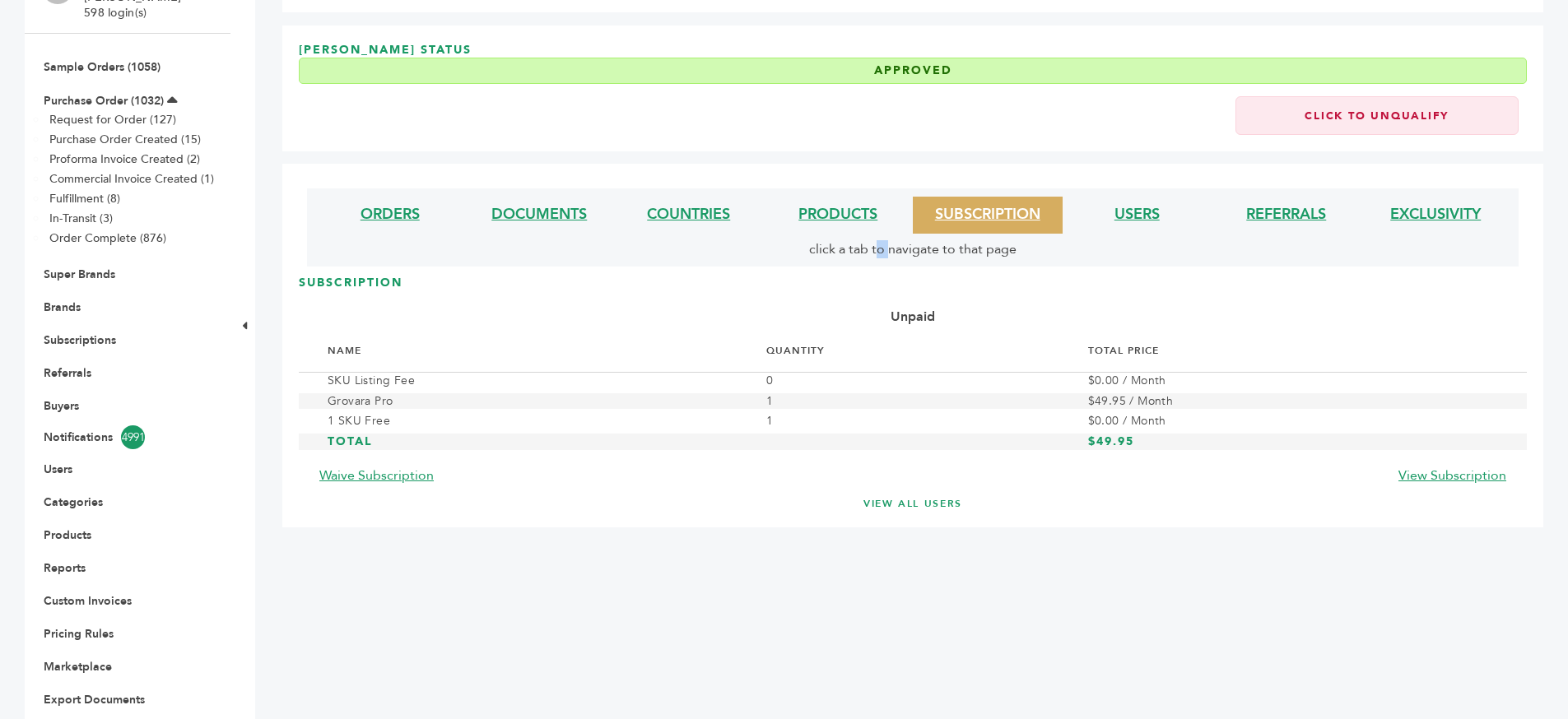
click at [878, 255] on span "click a tab to navigate to that page" at bounding box center [912, 249] width 208 height 18
click at [882, 244] on span "click a tab to navigate to that page" at bounding box center [912, 249] width 208 height 18
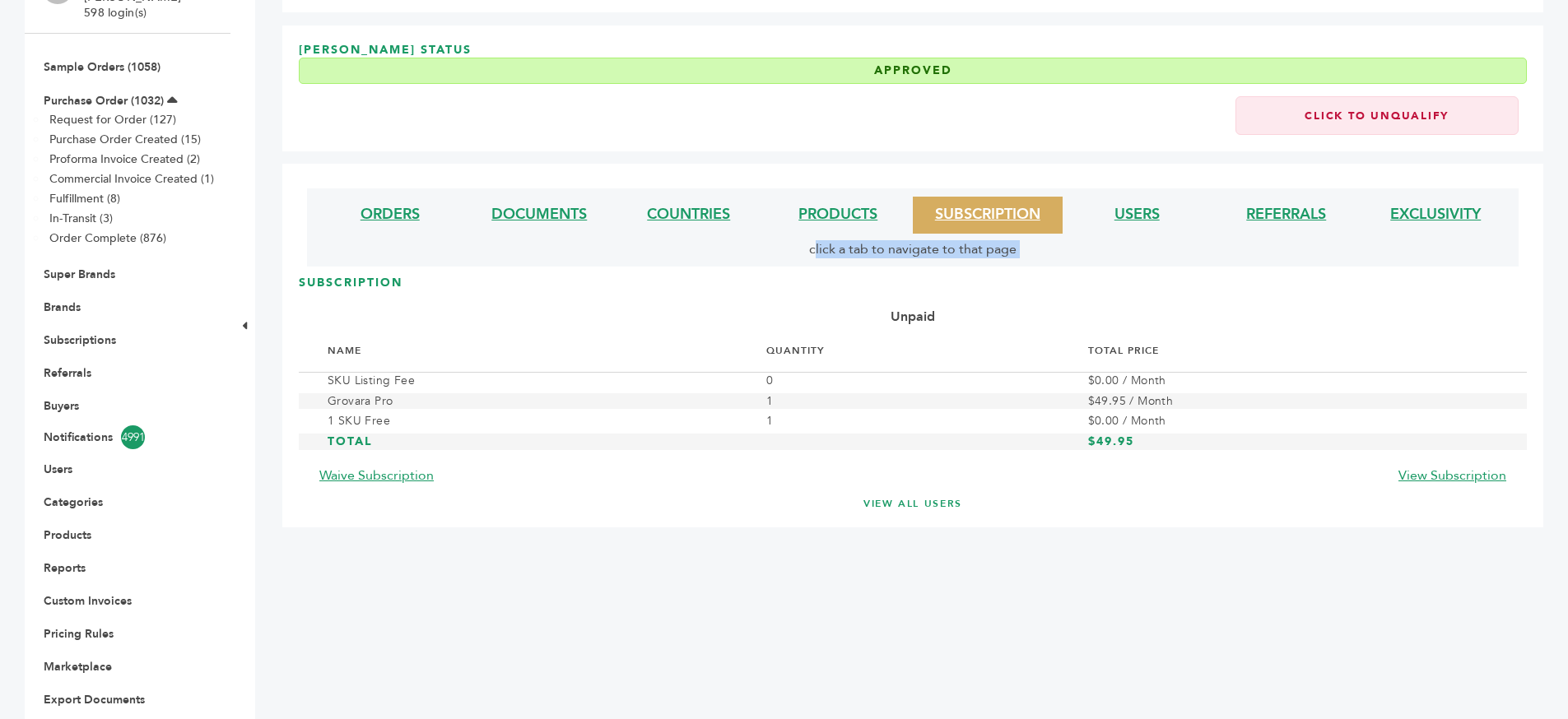
click at [882, 244] on span "click a tab to navigate to that page" at bounding box center [912, 249] width 208 height 18
click at [945, 294] on h3 "SUBSCRIPTION" at bounding box center [913, 290] width 1228 height 29
click at [944, 318] on div "Unpaid" at bounding box center [913, 317] width 1228 height 26
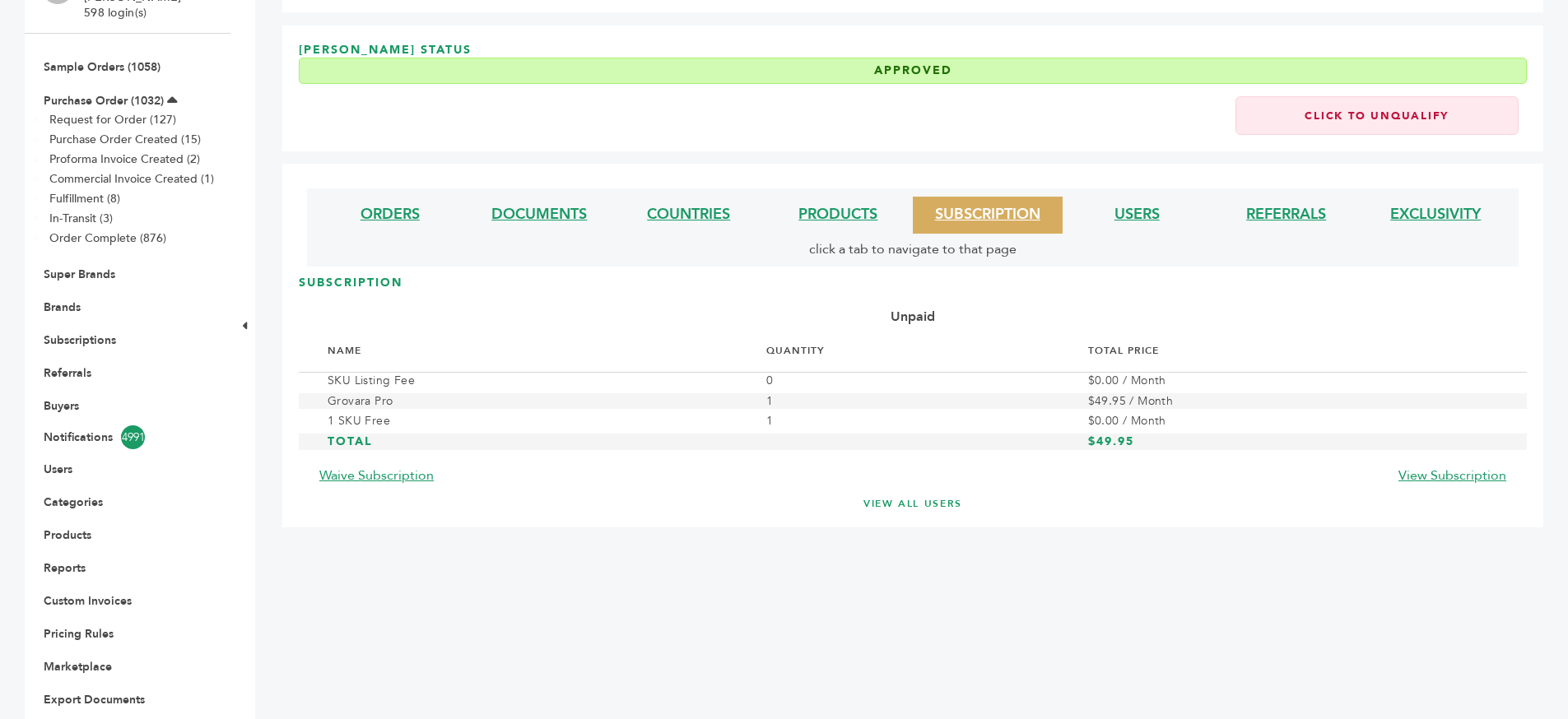
click at [944, 318] on div "Unpaid" at bounding box center [913, 317] width 1228 height 26
drag, startPoint x: 944, startPoint y: 318, endPoint x: 983, endPoint y: 320, distance: 39.1
click at [956, 318] on div "Unpaid" at bounding box center [913, 317] width 1228 height 26
click at [1066, 322] on div "Unpaid" at bounding box center [913, 317] width 1228 height 26
click at [926, 323] on b "Unpaid" at bounding box center [912, 316] width 44 height 18
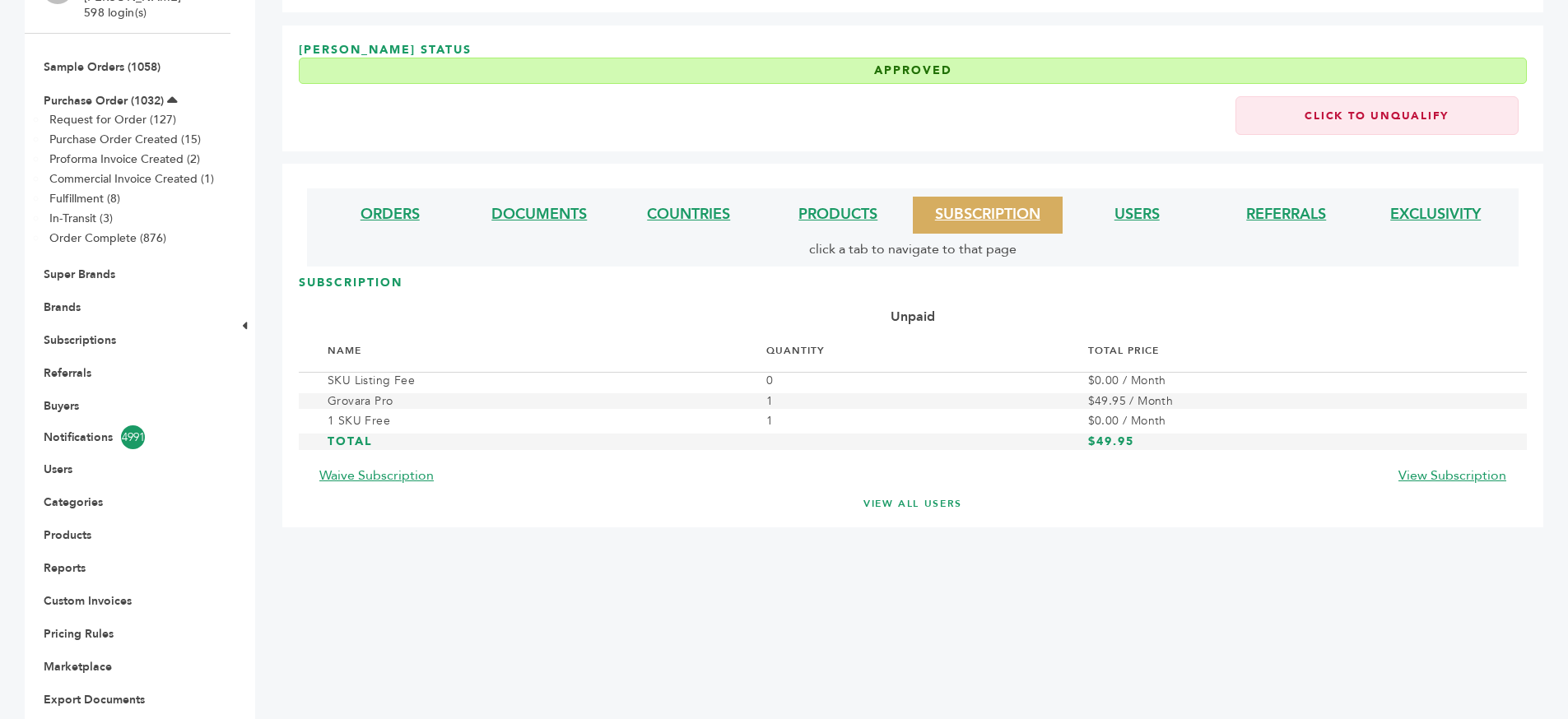
click at [926, 323] on b "Unpaid" at bounding box center [912, 316] width 44 height 18
drag, startPoint x: 926, startPoint y: 323, endPoint x: 990, endPoint y: 311, distance: 65.1
click at [926, 324] on b "Unpaid" at bounding box center [912, 316] width 44 height 18
click at [997, 311] on div "Unpaid" at bounding box center [913, 317] width 1228 height 26
click at [1129, 221] on link "USERS" at bounding box center [1137, 214] width 45 height 20
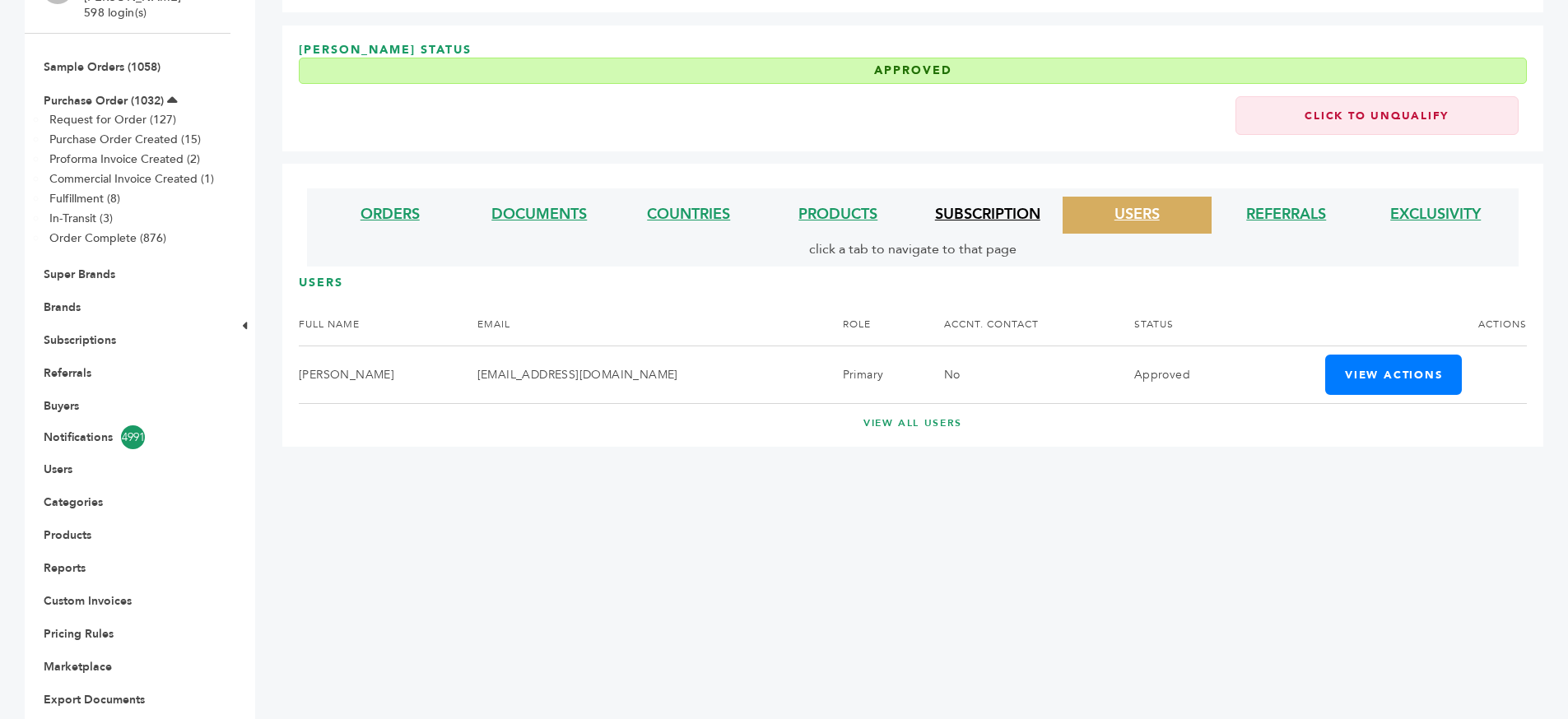
click at [1014, 218] on link "SUBSCRIPTION" at bounding box center [988, 214] width 105 height 20
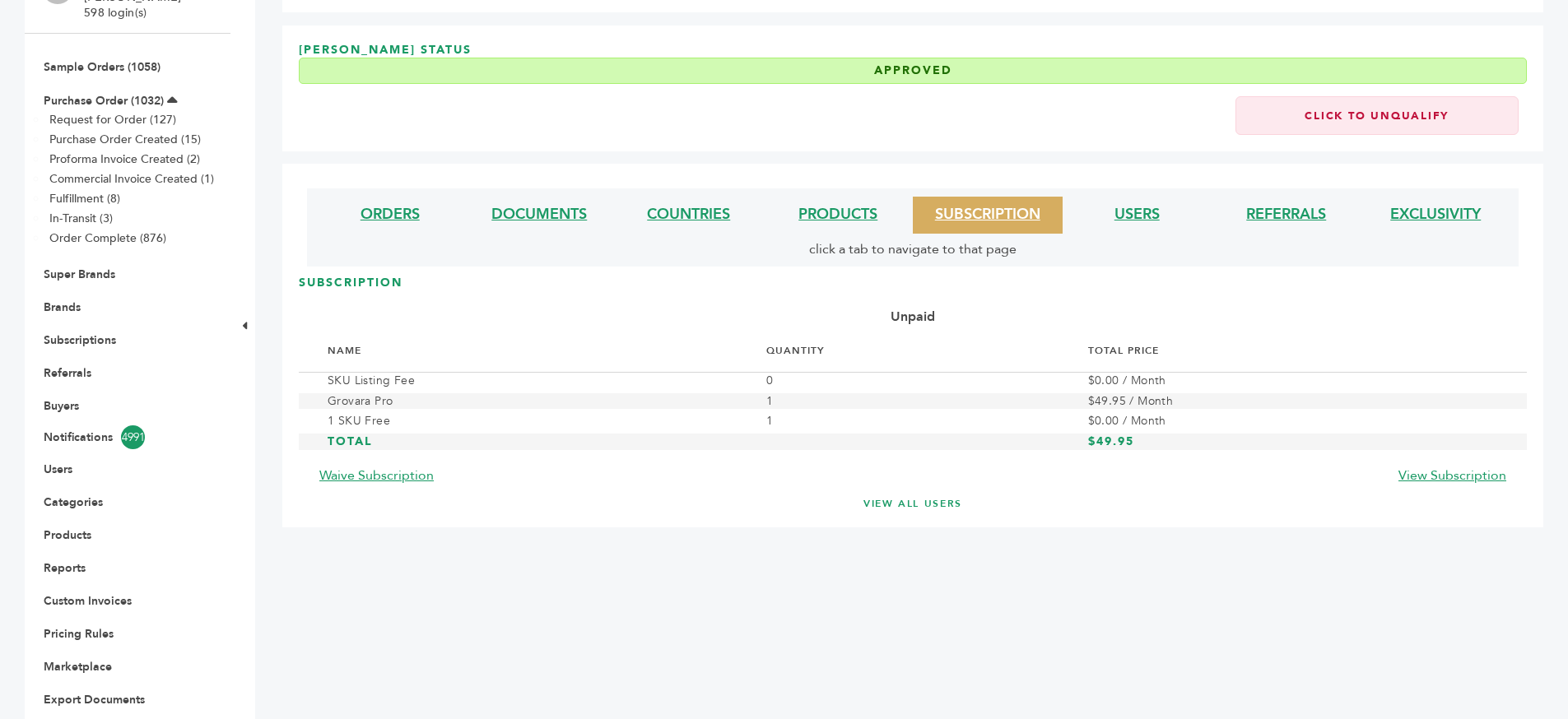
click at [934, 313] on b "Unpaid" at bounding box center [912, 316] width 44 height 18
drag, startPoint x: 934, startPoint y: 313, endPoint x: 965, endPoint y: 316, distance: 31.1
click at [937, 314] on div "Unpaid" at bounding box center [913, 317] width 1228 height 26
click at [965, 316] on div "Unpaid" at bounding box center [913, 317] width 1228 height 26
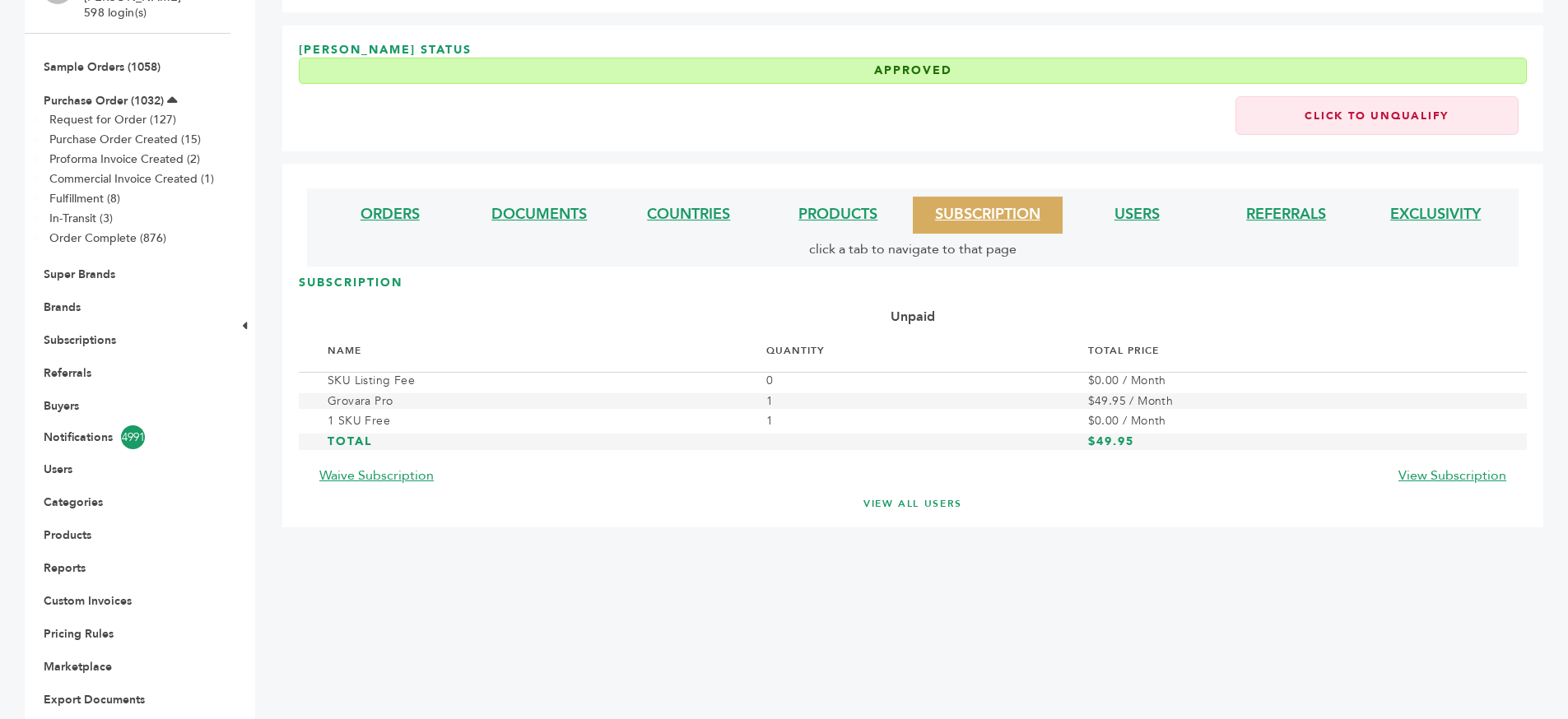
click at [965, 316] on div "Unpaid" at bounding box center [913, 317] width 1228 height 26
click at [979, 305] on div "Unpaid" at bounding box center [913, 317] width 1228 height 26
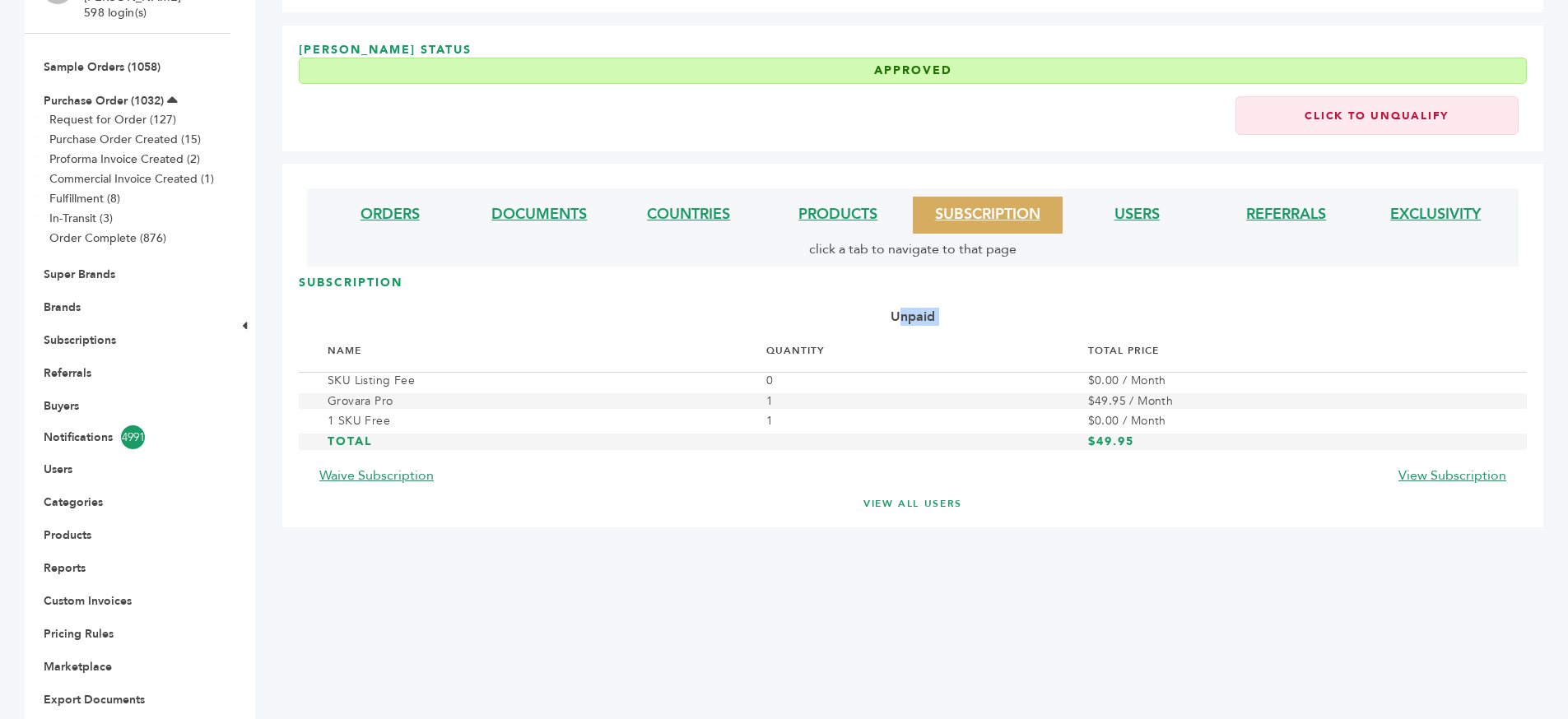
click at [1043, 305] on div "Unpaid" at bounding box center [913, 317] width 1228 height 26
click at [1150, 213] on link "USERS" at bounding box center [1137, 214] width 45 height 20
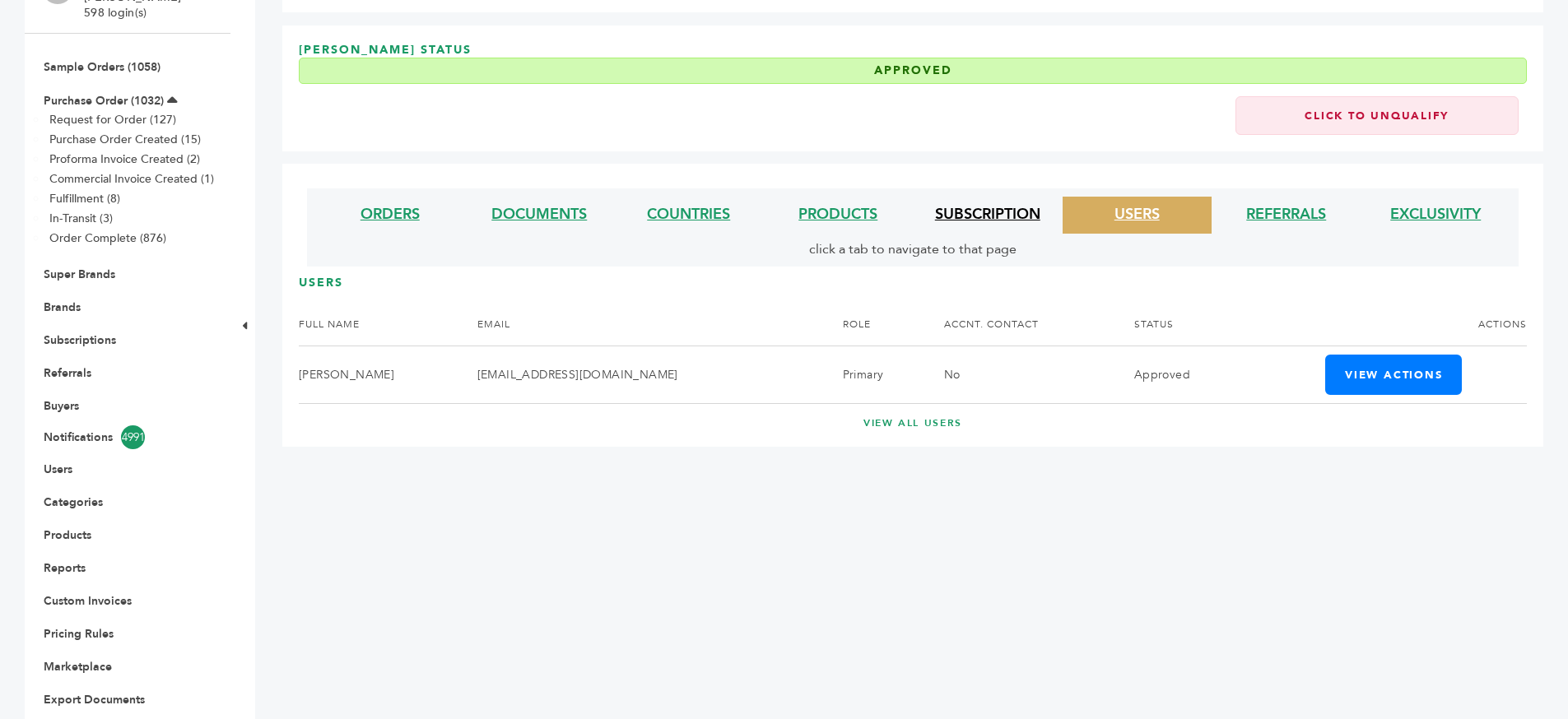
click at [1006, 221] on link "SUBSCRIPTION" at bounding box center [988, 214] width 105 height 20
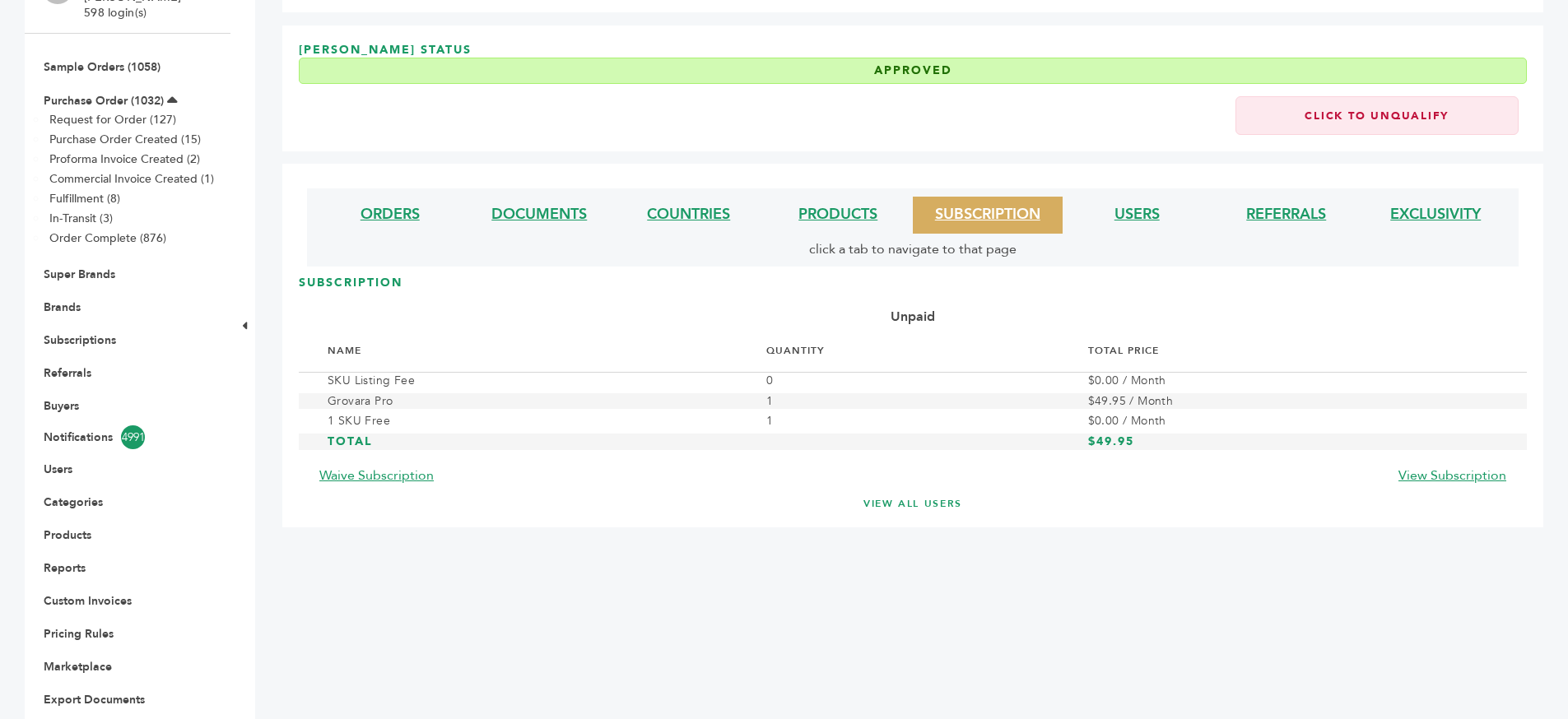
click at [1173, 218] on li "USERS" at bounding box center [1138, 215] width 150 height 37
click at [1150, 216] on link "USERS" at bounding box center [1137, 214] width 45 height 20
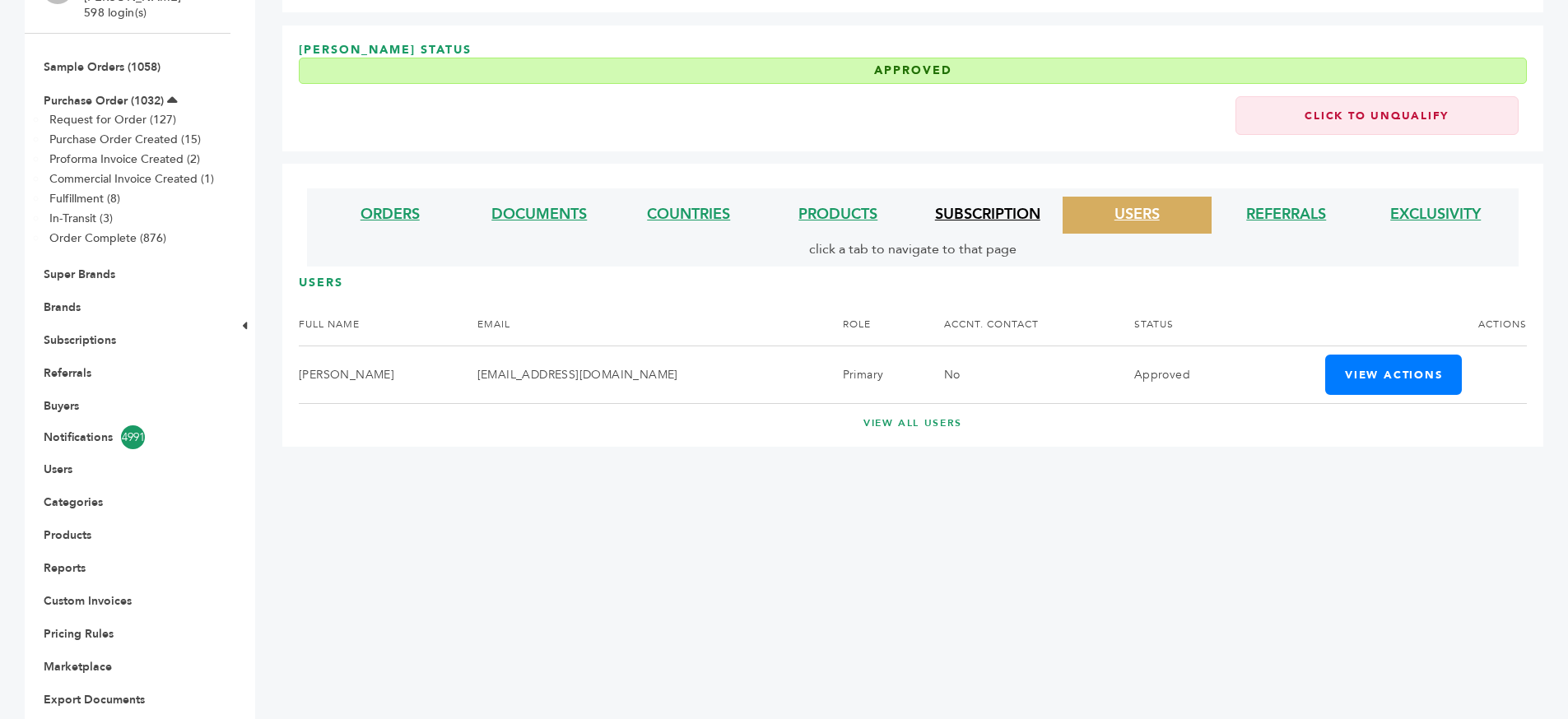
click at [984, 216] on link "SUBSCRIPTION" at bounding box center [988, 214] width 105 height 20
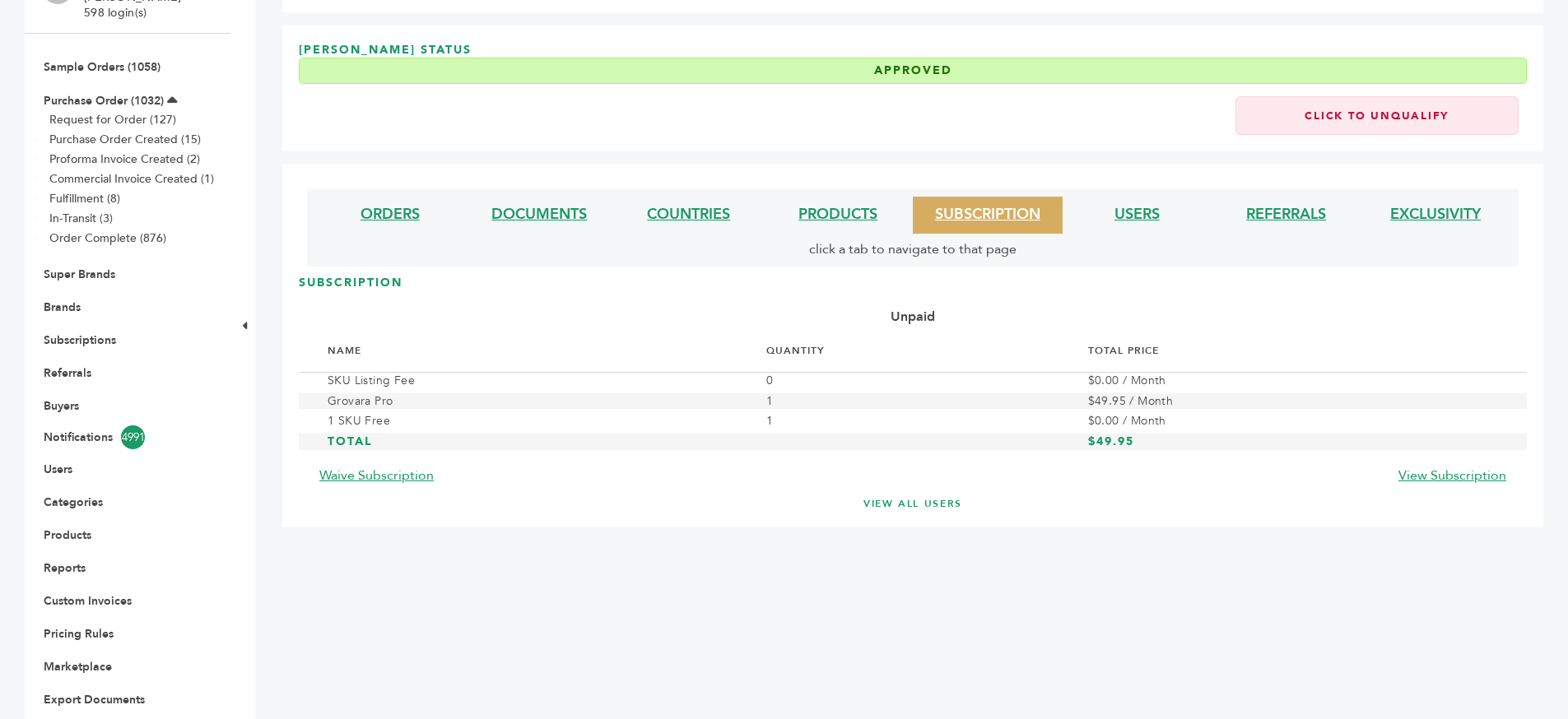
click at [899, 316] on b "Unpaid" at bounding box center [912, 316] width 44 height 18
click at [976, 317] on div "Unpaid" at bounding box center [913, 317] width 1228 height 26
click at [870, 251] on span "click a tab to navigate to that page" at bounding box center [912, 249] width 208 height 18
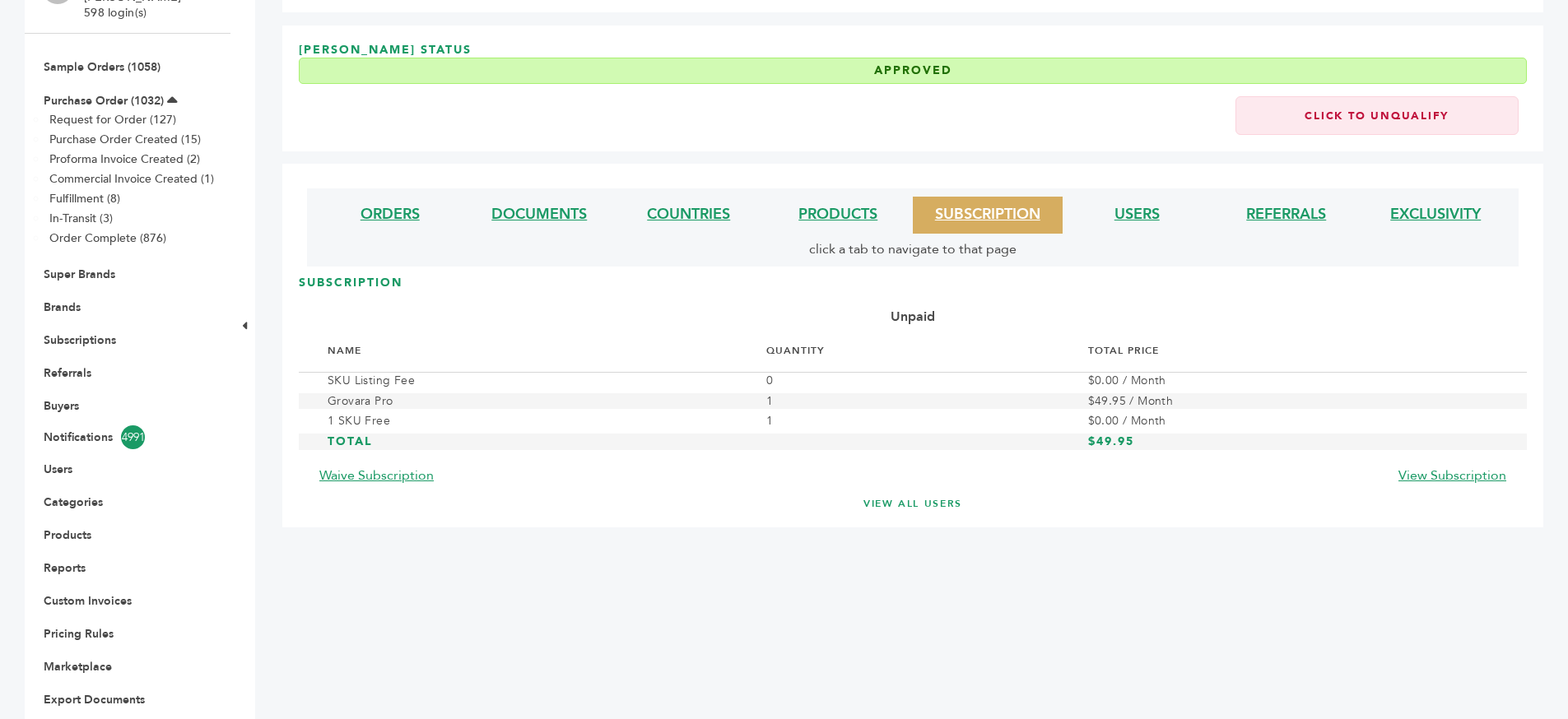
click at [870, 251] on span "click a tab to navigate to that page" at bounding box center [912, 249] width 208 height 18
click at [914, 263] on div "ORDERS DOCUMENTS COUNTRIES PRODUCTS SUBSCRIPTION USERS REFERRALS EXCLUSIVITY cl…" at bounding box center [912, 228] width 1211 height 78
click at [907, 253] on span "click a tab to navigate to that page" at bounding box center [912, 249] width 208 height 18
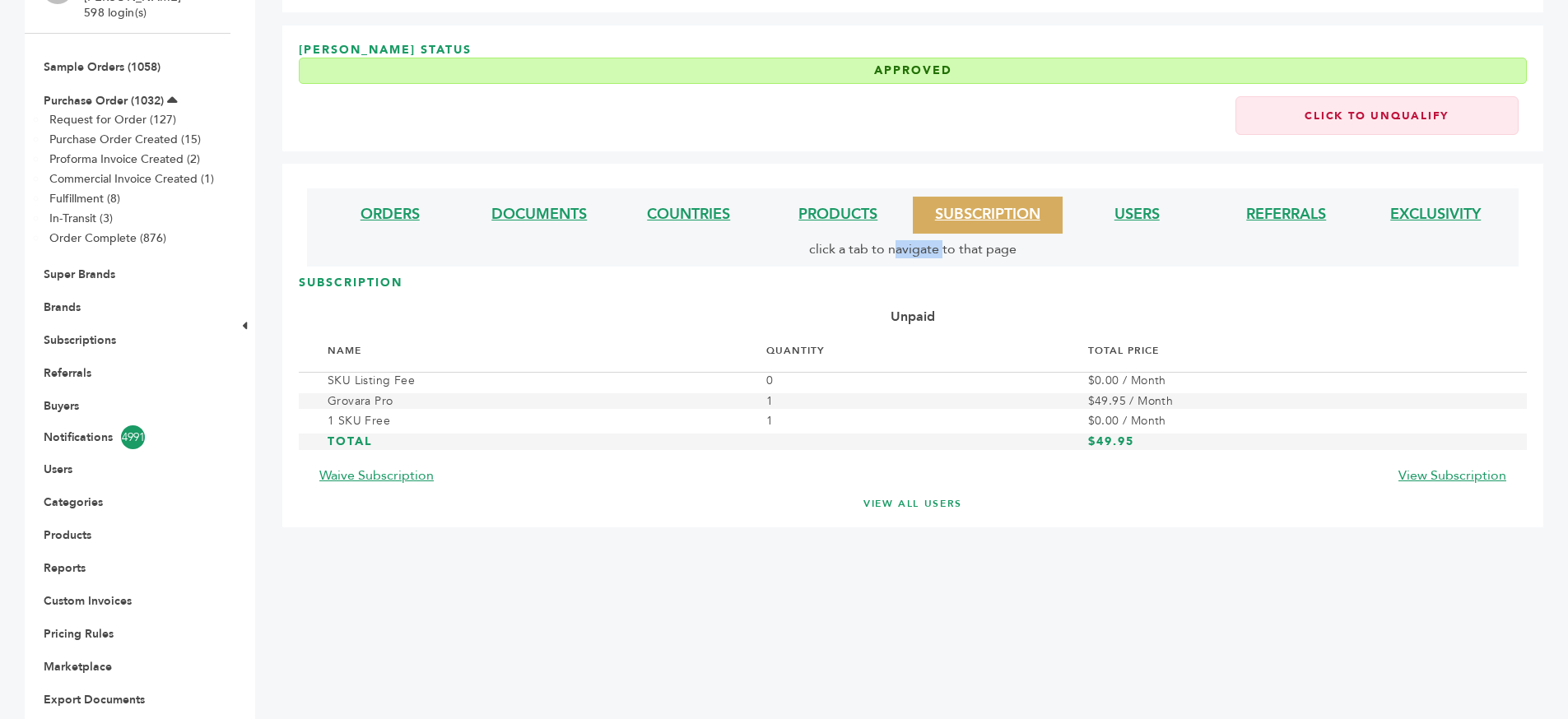
click at [907, 253] on span "click a tab to navigate to that page" at bounding box center [912, 249] width 208 height 18
click at [933, 280] on h3 "SUBSCRIPTION" at bounding box center [913, 290] width 1228 height 29
click at [915, 312] on b "Unpaid" at bounding box center [912, 316] width 44 height 18
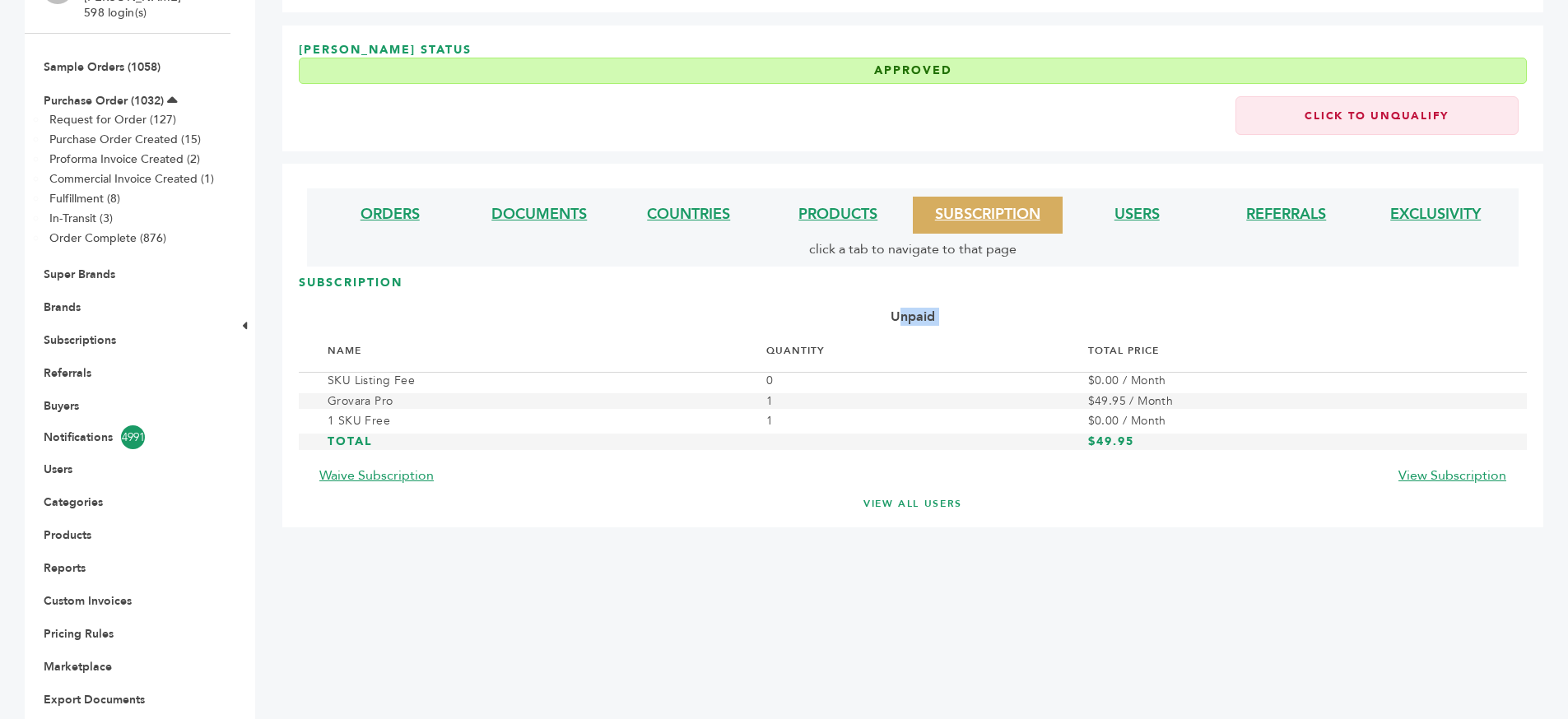
click at [955, 314] on div "Unpaid" at bounding box center [913, 317] width 1228 height 26
